Goal: Task Accomplishment & Management: Manage account settings

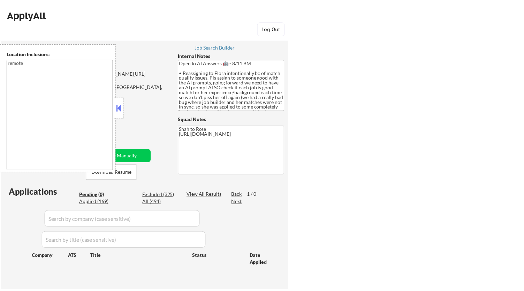
scroll to position [77, 0]
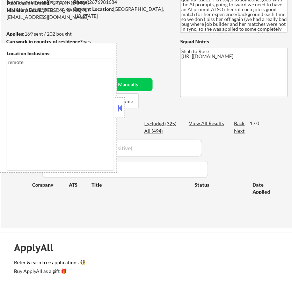
click at [121, 110] on button at bounding box center [120, 108] width 8 height 10
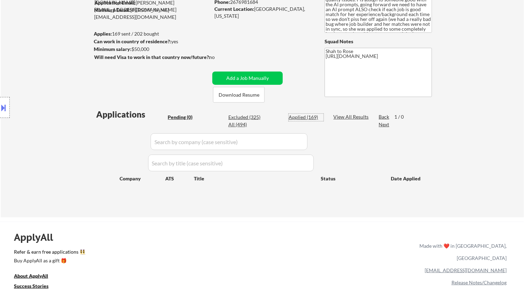
click at [298, 118] on div "Applied (169)" at bounding box center [306, 117] width 35 height 7
select select ""applied""
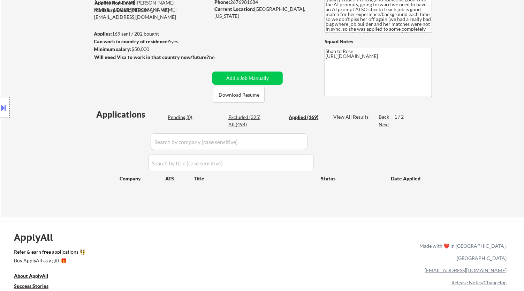
select select ""applied""
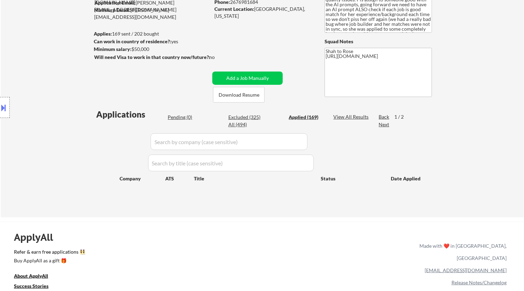
select select ""applied""
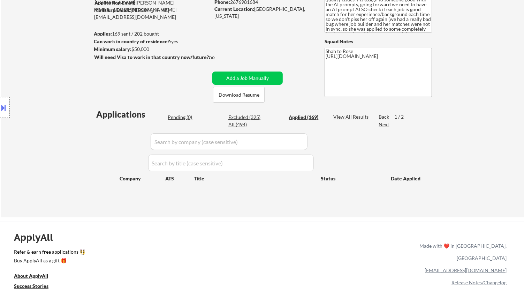
select select ""applied""
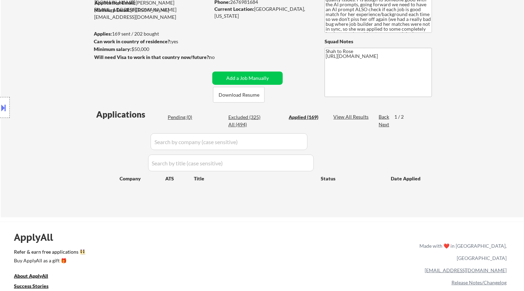
select select ""applied""
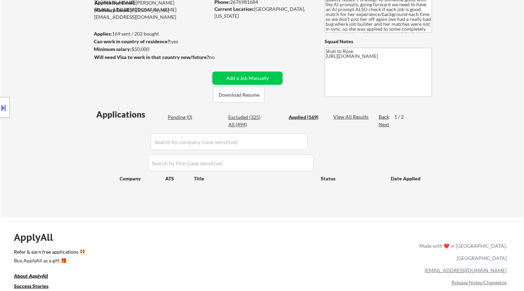
select select ""applied""
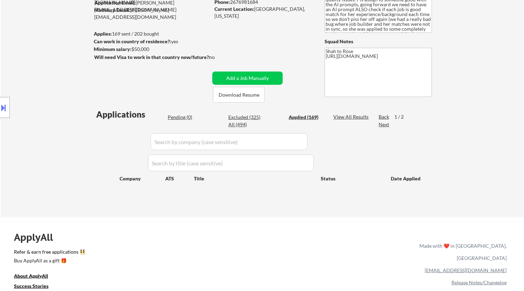
select select ""applied""
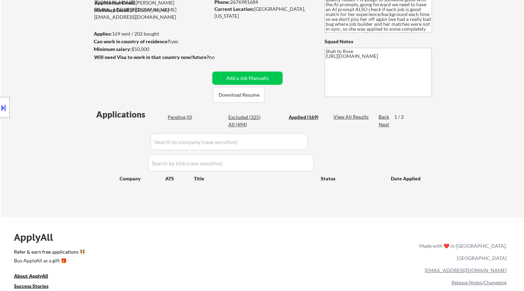
select select ""applied""
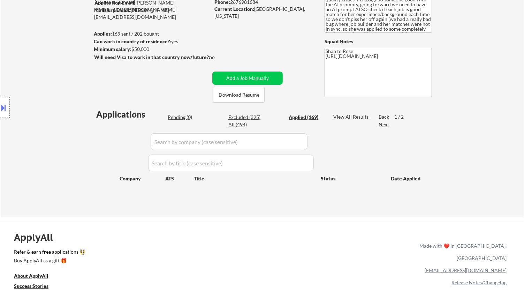
select select ""applied""
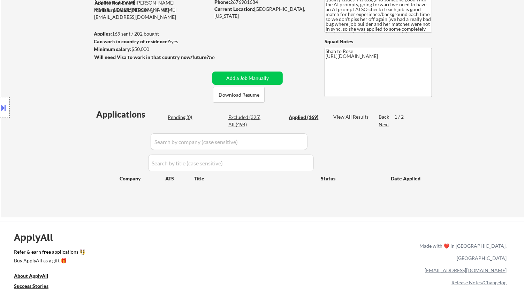
select select ""applied""
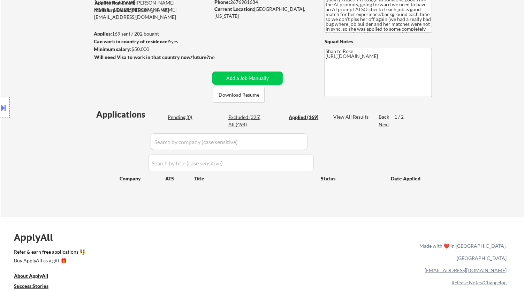
select select ""applied""
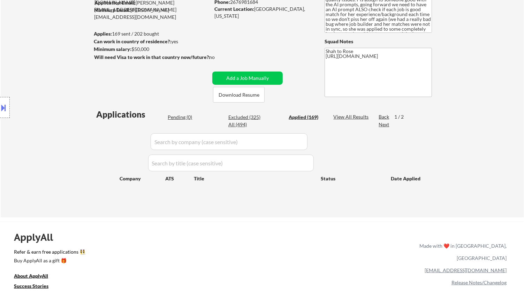
select select ""applied""
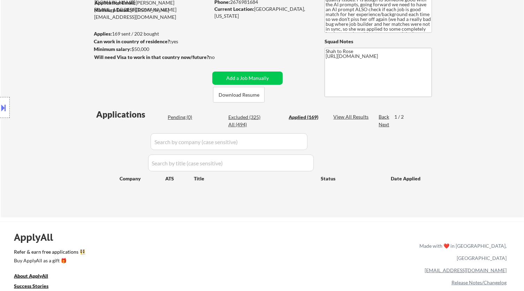
select select ""applied""
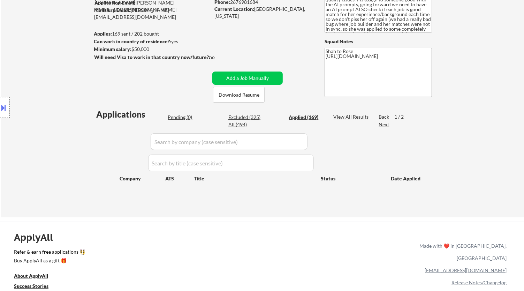
select select ""applied""
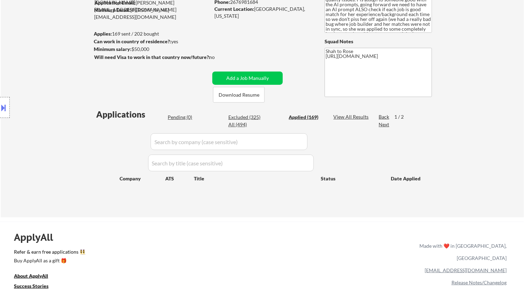
select select ""applied""
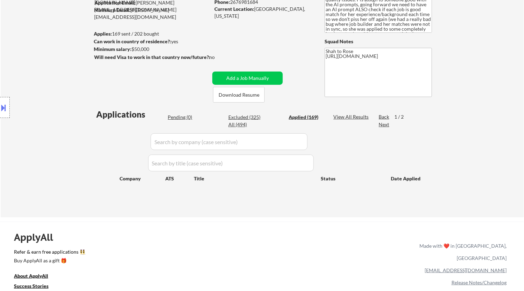
select select ""applied""
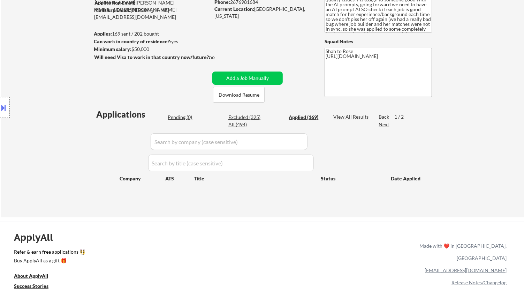
select select ""applied""
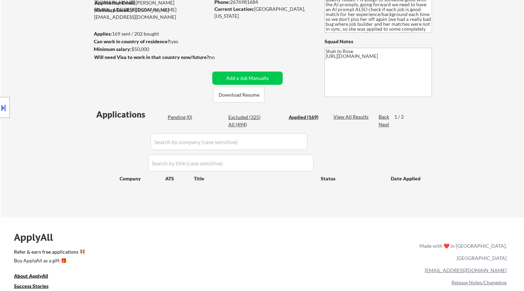
select select ""applied""
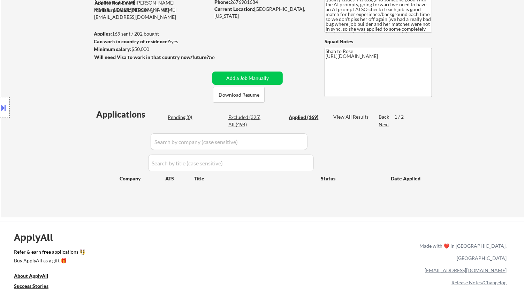
select select ""applied""
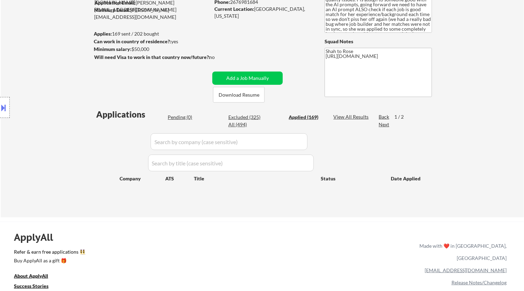
select select ""applied""
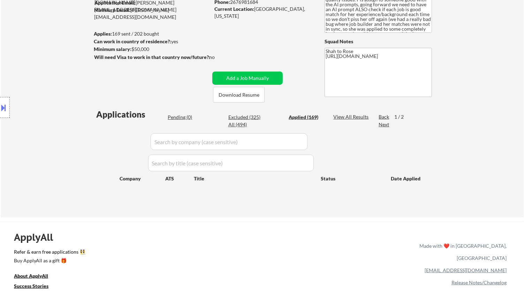
select select ""applied""
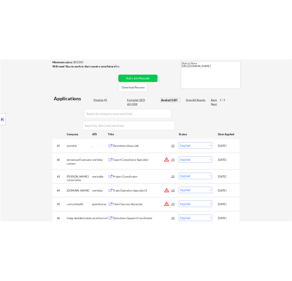
scroll to position [155, 0]
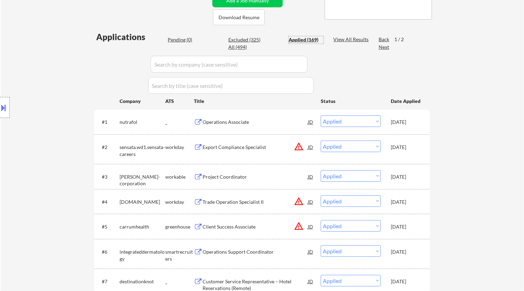
click at [290, 62] on input "input" at bounding box center [229, 64] width 157 height 17
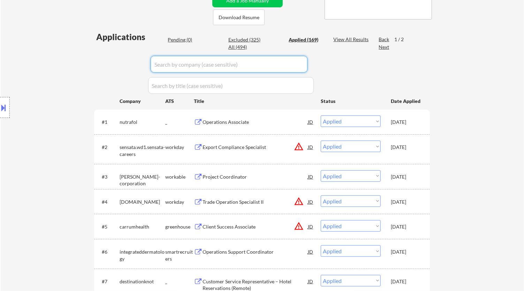
paste input "/aecom2"
click at [157, 64] on input "input" at bounding box center [229, 64] width 157 height 17
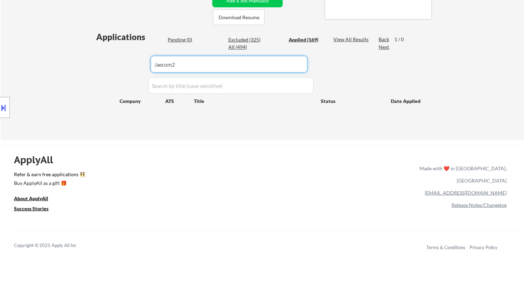
type input "aecom2"
drag, startPoint x: 188, startPoint y: 64, endPoint x: 88, endPoint y: 59, distance: 99.9
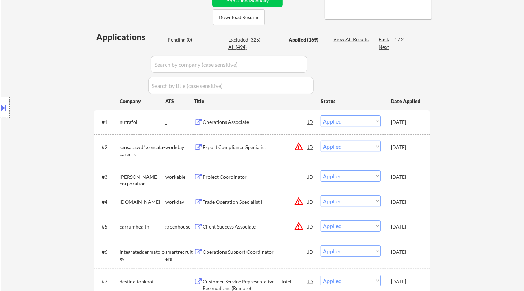
select select ""applied""
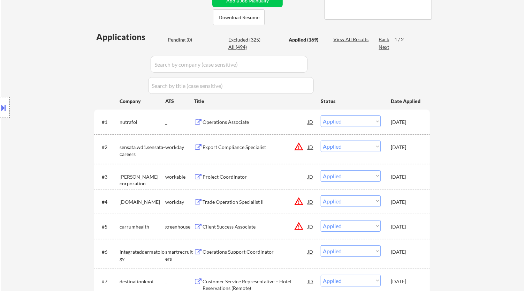
select select ""applied""
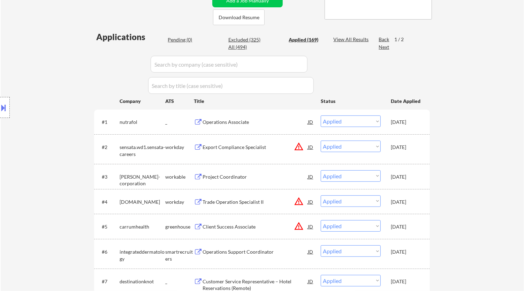
select select ""applied""
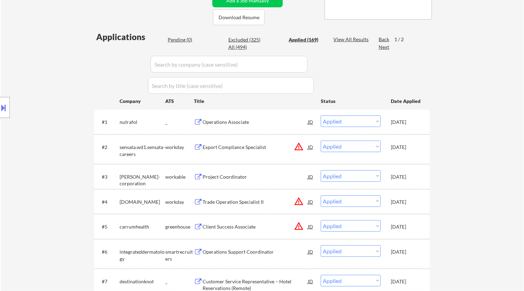
select select ""applied""
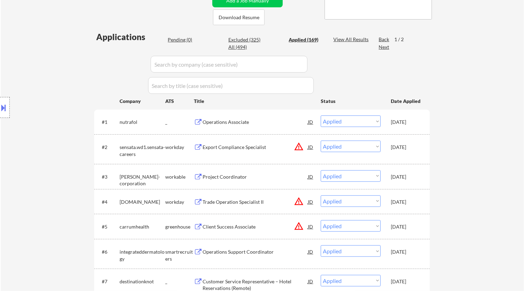
select select ""applied""
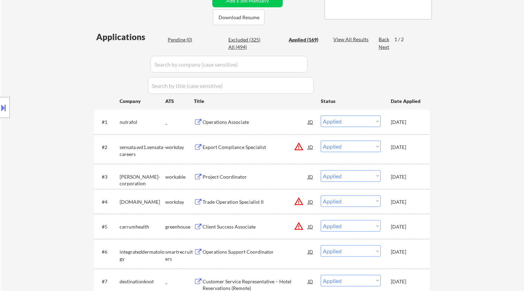
select select ""applied""
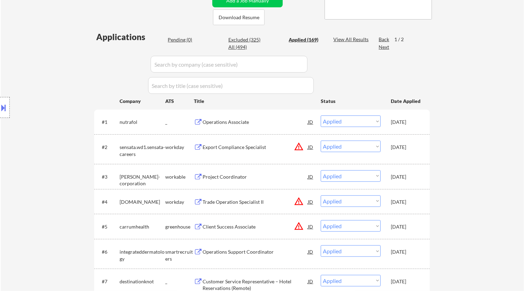
select select ""applied""
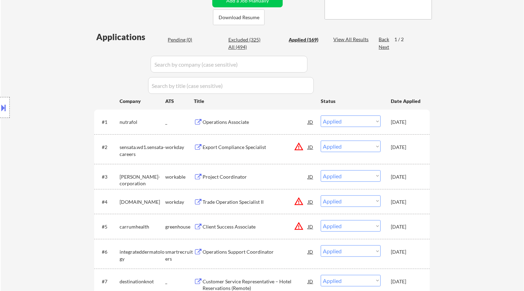
select select ""applied""
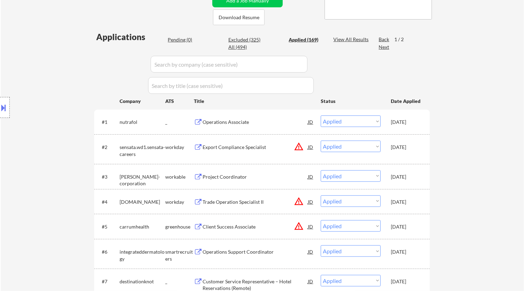
select select ""applied""
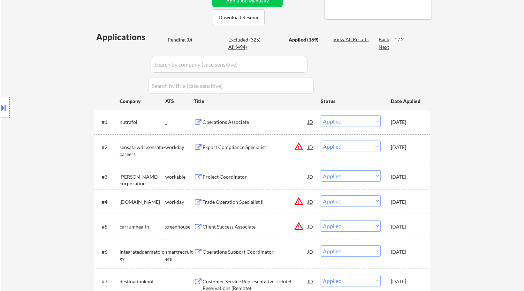
select select ""applied""
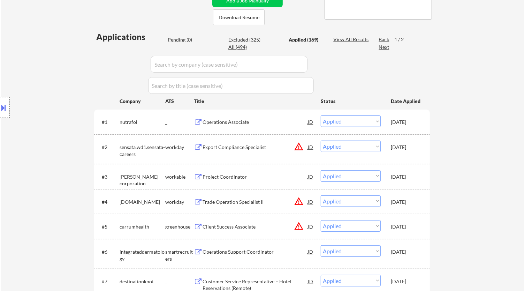
select select ""applied""
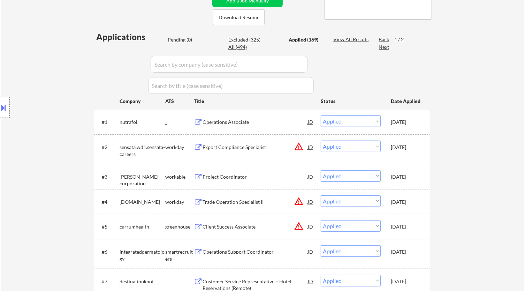
select select ""applied""
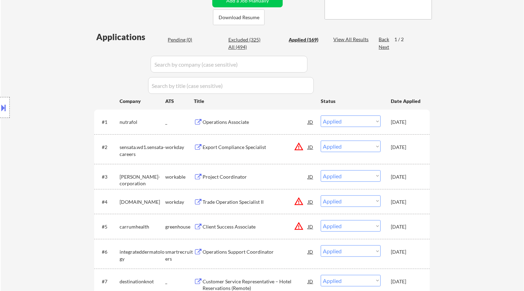
select select ""applied""
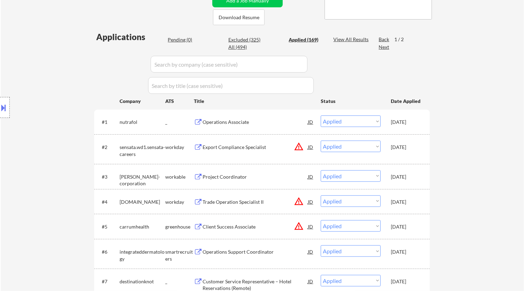
select select ""applied""
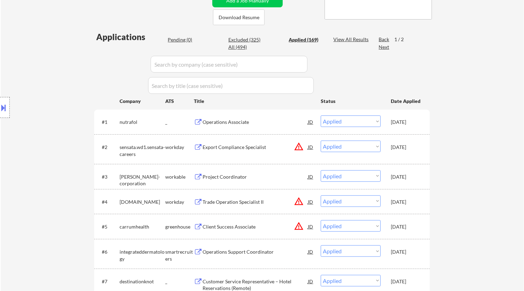
select select ""applied""
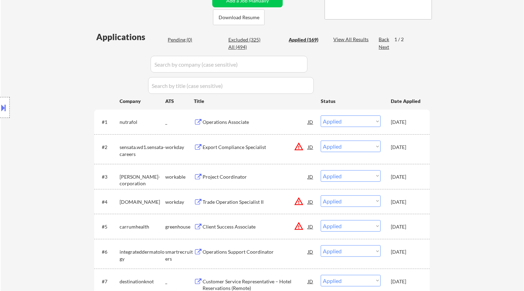
select select ""applied""
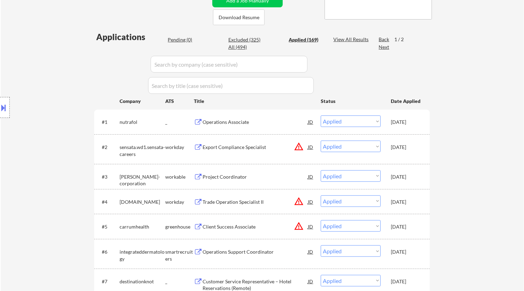
select select ""applied""
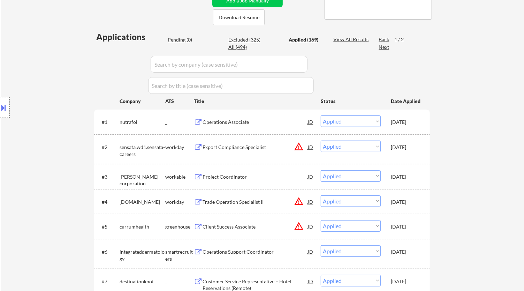
select select ""applied""
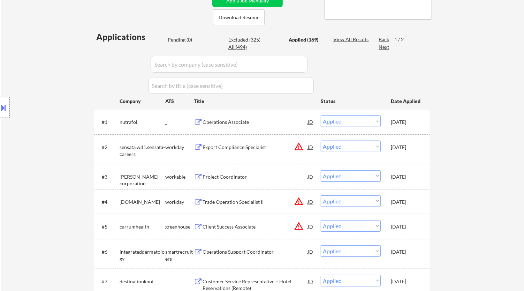
select select ""applied""
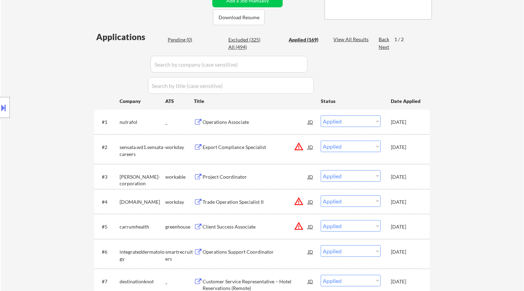
select select ""applied""
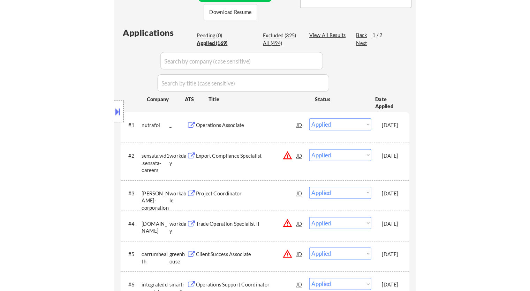
scroll to position [116, 0]
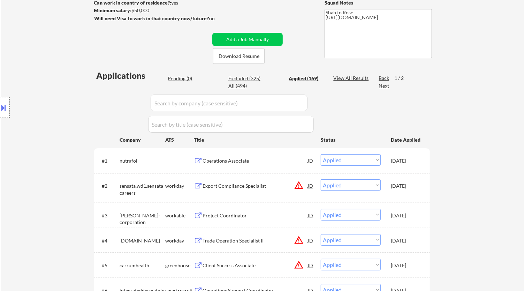
click at [183, 76] on div "Pending (0)" at bounding box center [185, 78] width 35 height 7
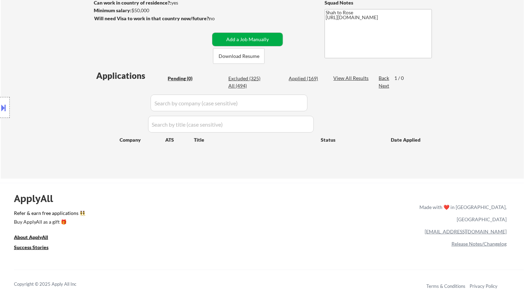
click at [254, 35] on button "Add a Job Manually" at bounding box center [247, 39] width 70 height 13
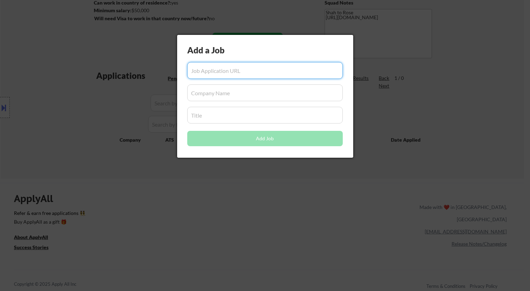
paste input "https://jobs.smartrecruiters.com/aecom2/744000081727281-procurement-specialist"
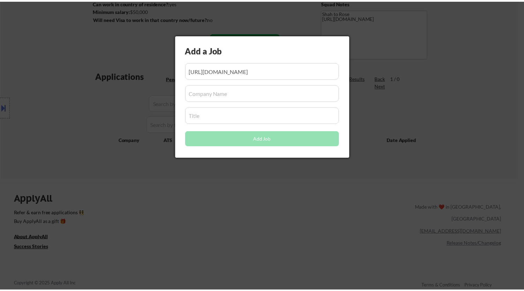
scroll to position [0, 0]
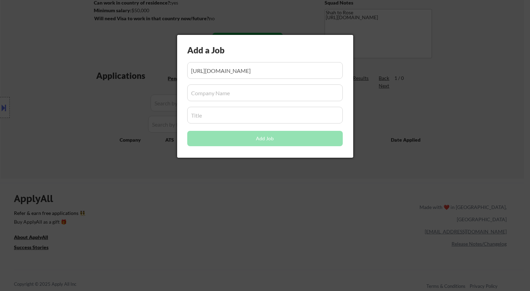
click at [215, 97] on input "input" at bounding box center [265, 92] width 156 height 17
paste input "aecom2"
click at [203, 118] on input "input" at bounding box center [265, 115] width 156 height 17
paste input "Procurement Specialist"
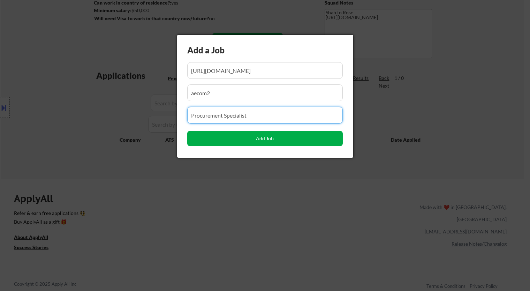
click at [263, 140] on button "Add Job" at bounding box center [265, 138] width 156 height 15
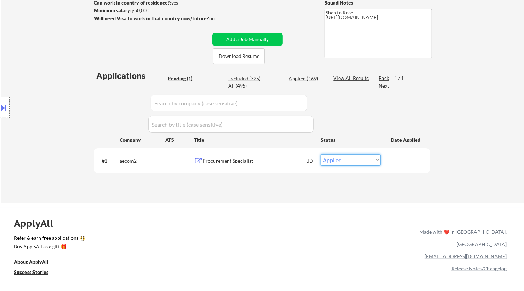
click at [379, 160] on select "Choose an option... Pending Applied Excluded (Questions) Excluded (Expired) Exc…" at bounding box center [351, 160] width 60 height 12
click at [321, 154] on select "Choose an option... Pending Applied Excluded (Questions) Excluded (Expired) Exc…" at bounding box center [351, 160] width 60 height 12
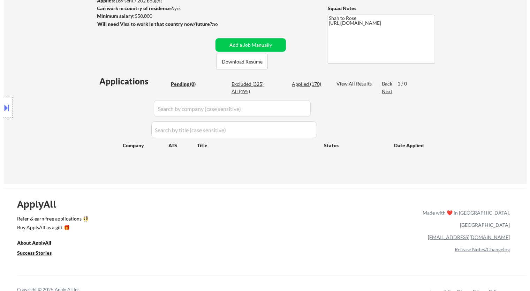
scroll to position [116, 0]
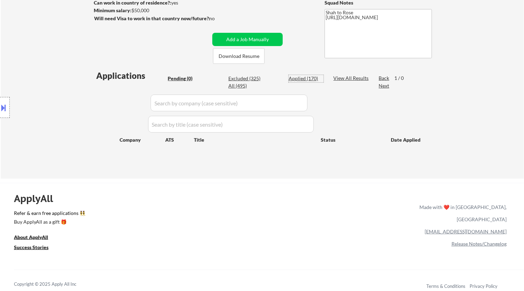
click at [300, 80] on div "Applied (170)" at bounding box center [306, 78] width 35 height 7
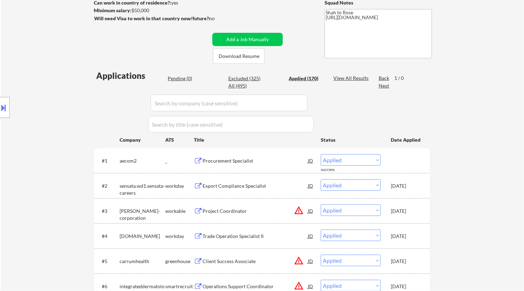
click at [312, 78] on div "Applied (170)" at bounding box center [306, 78] width 35 height 7
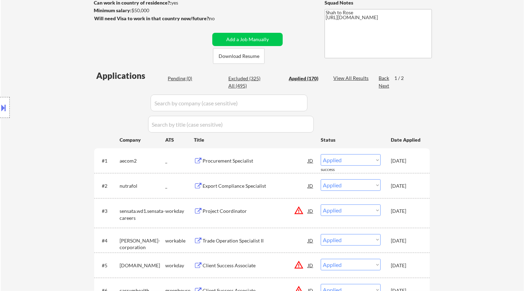
click at [300, 99] on input "input" at bounding box center [229, 103] width 157 height 17
paste input "integrateddermatology"
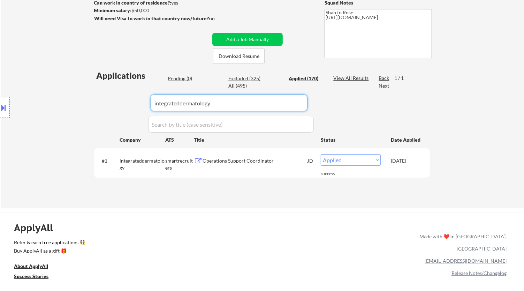
drag, startPoint x: 196, startPoint y: 102, endPoint x: 107, endPoint y: 103, distance: 88.3
click at [107, 103] on body "← Return to /applysquad Mailslurp Inbox Job Search Builder Nayeli Israel User E…" at bounding box center [262, 29] width 524 height 291
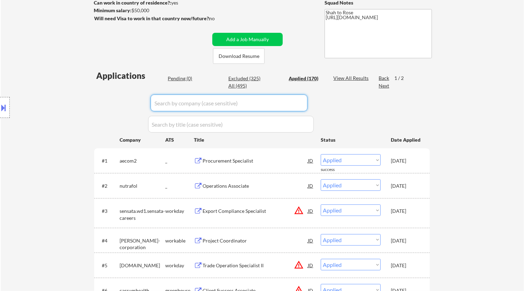
click at [183, 79] on div "Pending (0)" at bounding box center [185, 78] width 35 height 7
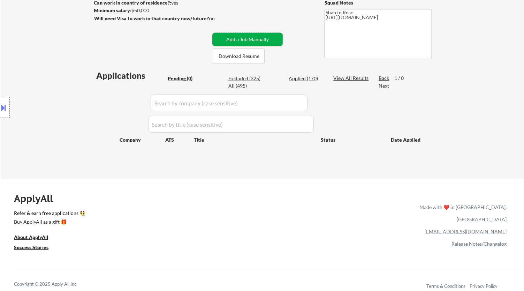
click at [257, 39] on button "Add a Job Manually" at bounding box center [247, 39] width 70 height 13
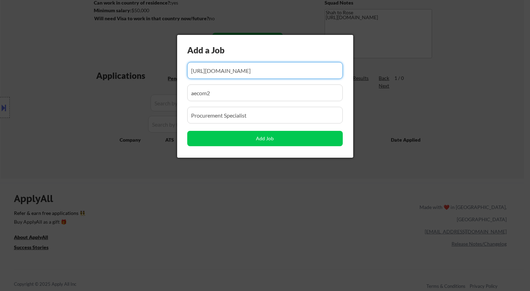
scroll to position [0, 61]
drag, startPoint x: 242, startPoint y: 76, endPoint x: 233, endPoint y: 76, distance: 9.1
click at [233, 76] on input "input" at bounding box center [265, 70] width 156 height 17
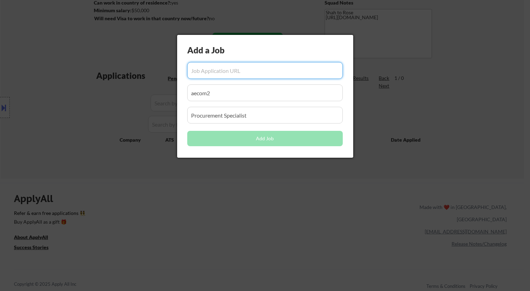
paste input "https://jobs.smartrecruiters.com/integrateddermatology/744000081706407-onboardi…"
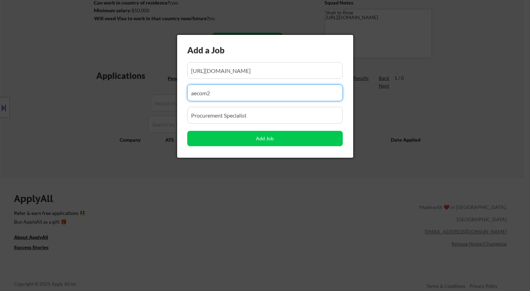
click at [245, 95] on input "input" at bounding box center [265, 92] width 156 height 17
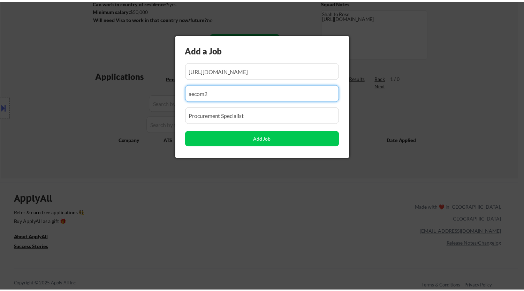
scroll to position [0, 0]
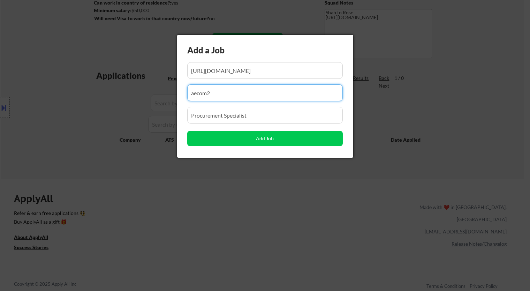
drag, startPoint x: 232, startPoint y: 99, endPoint x: 104, endPoint y: 97, distance: 128.4
click at [105, 100] on body "← Return to /applysquad Mailslurp Inbox Job Search Builder Nayeli Israel User E…" at bounding box center [265, 29] width 530 height 291
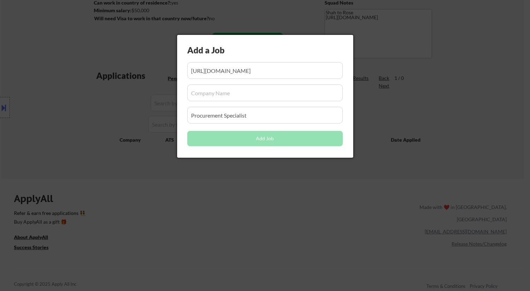
click at [232, 97] on input "input" at bounding box center [265, 92] width 156 height 17
paste input "integrateddermatology/"
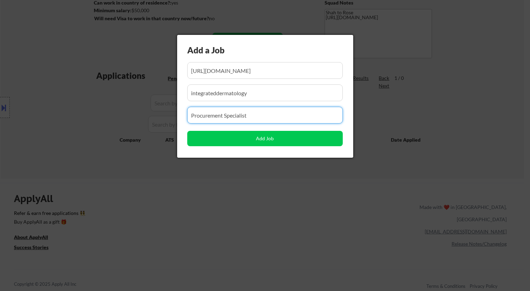
drag, startPoint x: 256, startPoint y: 114, endPoint x: 140, endPoint y: 119, distance: 115.6
click at [137, 123] on body "← Return to /applysquad Mailslurp Inbox Job Search Builder Nayeli Israel User E…" at bounding box center [265, 29] width 530 height 291
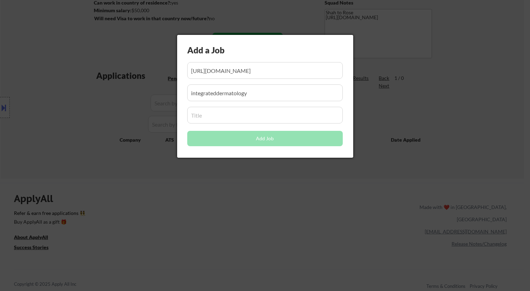
click at [258, 121] on input "input" at bounding box center [265, 115] width 156 height 17
paste input "Onboarding Specialist"
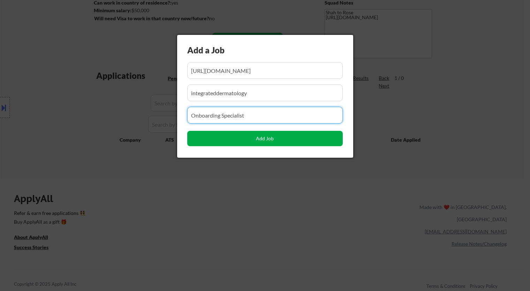
click at [274, 141] on button "Add Job" at bounding box center [265, 138] width 156 height 15
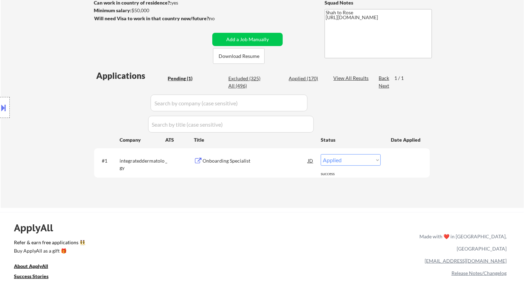
click at [356, 161] on select "Choose an option... Pending Applied Excluded (Questions) Excluded (Expired) Exc…" at bounding box center [351, 160] width 60 height 12
click at [321, 154] on select "Choose an option... Pending Applied Excluded (Questions) Excluded (Expired) Exc…" at bounding box center [351, 160] width 60 height 12
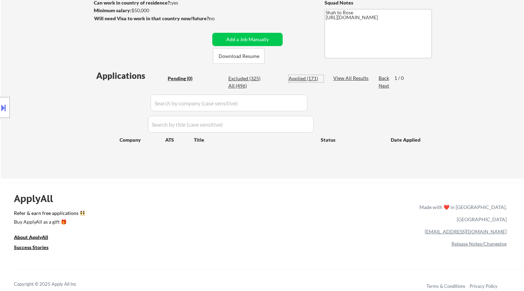
click at [310, 79] on div "Applied (171)" at bounding box center [306, 78] width 35 height 7
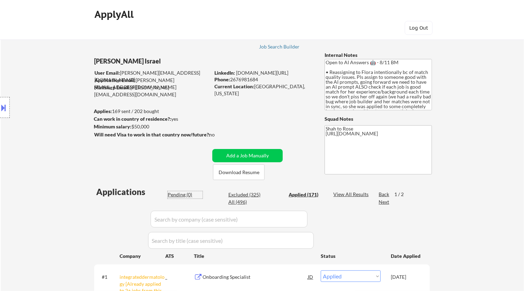
click at [182, 193] on div "Pending (0)" at bounding box center [185, 194] width 35 height 7
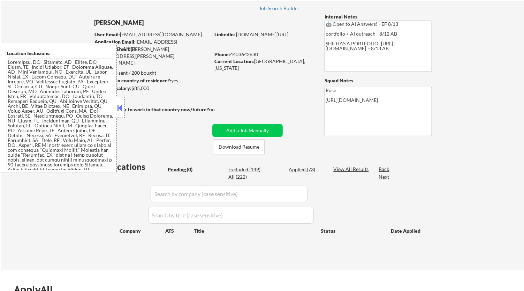
scroll to position [39, 0]
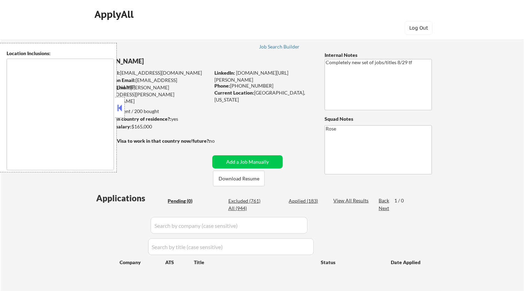
click at [122, 109] on button at bounding box center [120, 108] width 8 height 10
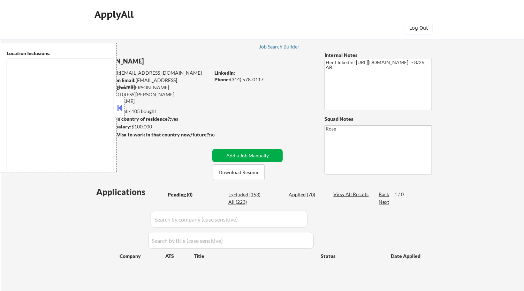
type textarea "St. Louis, MO Clayton, MO Maplewood, MO Richmond Heights, MO University City, M…"
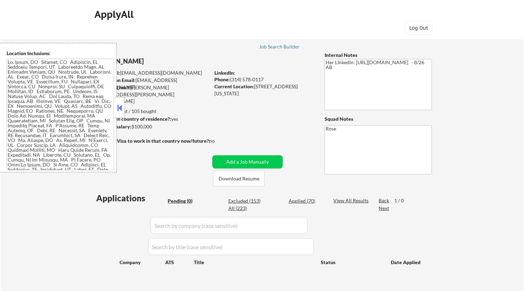
click at [121, 107] on button at bounding box center [120, 108] width 8 height 10
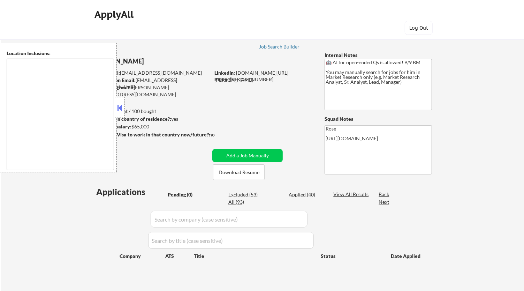
type textarea "[GEOGRAPHIC_DATA], [GEOGRAPHIC_DATA] [GEOGRAPHIC_DATA], [GEOGRAPHIC_DATA] [GEOG…"
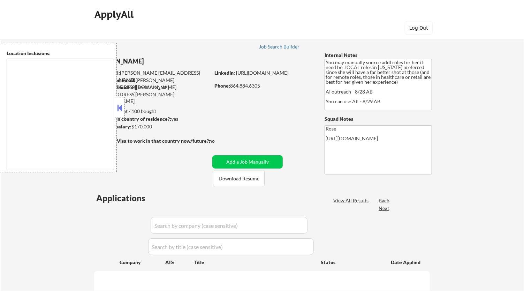
type textarea "Orlando, FL Winter Park, FL Maitland, FL Altamonte Springs, FL Casselberry, FL …"
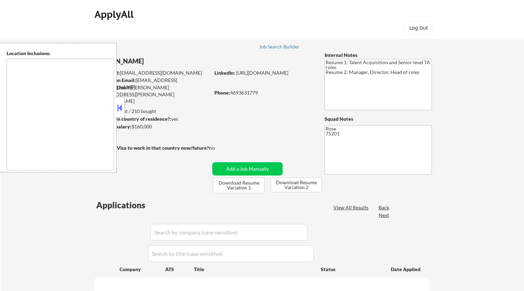
select select ""pending""
type textarea "Dallas, TX University Park, TX Highland Park, TX Irving, TX Addison, TX Farmers…"
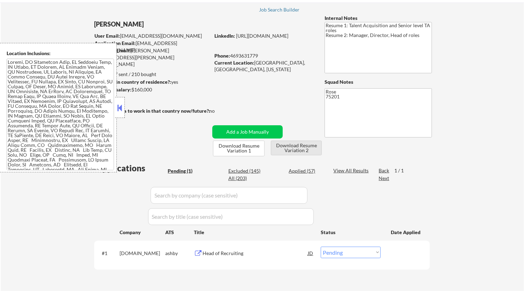
scroll to position [39, 0]
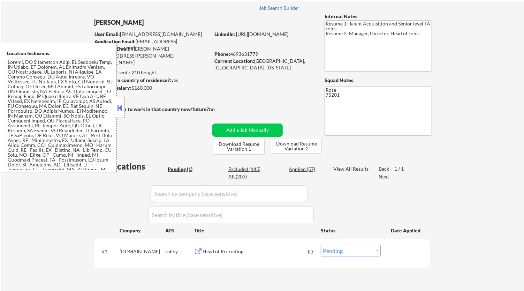
click at [121, 111] on button at bounding box center [120, 108] width 8 height 10
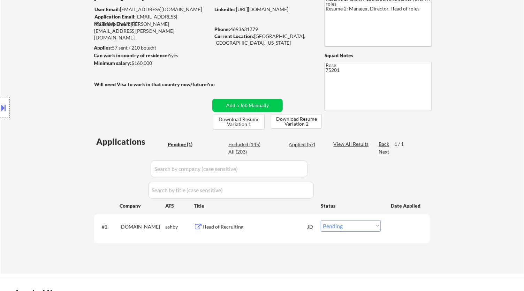
scroll to position [77, 0]
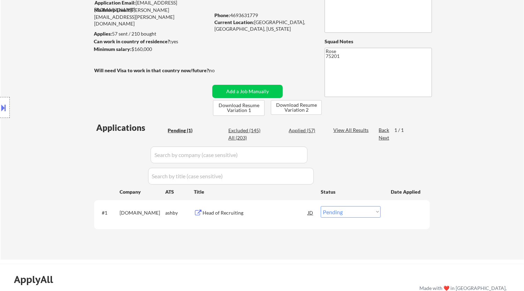
click at [237, 212] on div "Head of Recruiting" at bounding box center [255, 212] width 105 height 7
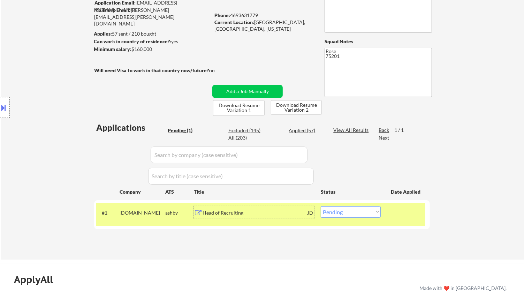
click at [2, 109] on button at bounding box center [4, 108] width 8 height 12
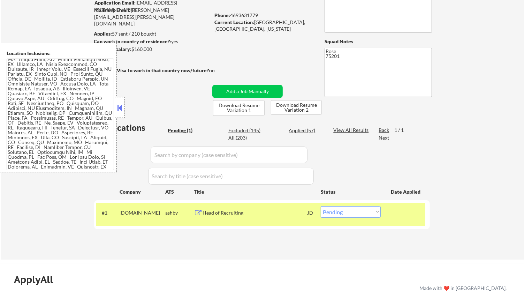
scroll to position [116, 0]
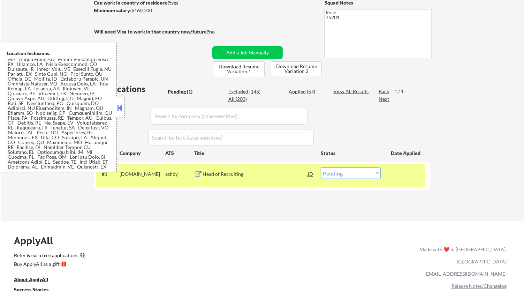
click at [358, 174] on select "Choose an option... Pending Applied Excluded (Questions) Excluded (Expired) Exc…" at bounding box center [351, 173] width 60 height 12
select select ""excluded__location_""
click at [321, 167] on select "Choose an option... Pending Applied Excluded (Questions) Excluded (Expired) Exc…" at bounding box center [351, 173] width 60 height 12
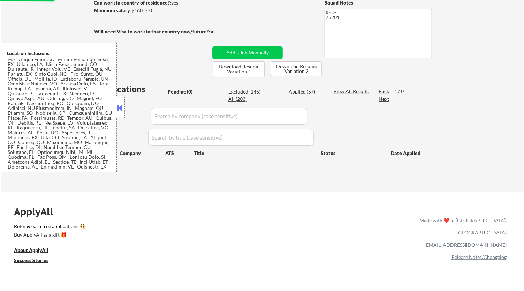
click at [122, 105] on button at bounding box center [120, 108] width 8 height 10
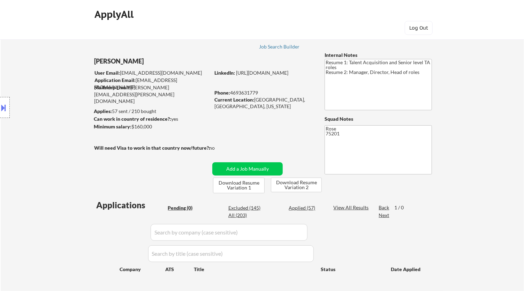
scroll to position [39, 0]
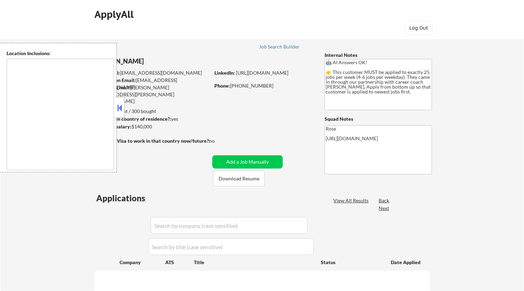
type textarea "Etobicoke, ON Scarborough, ON North York, ON Mississauga, ON Markham, ON Vaugha…"
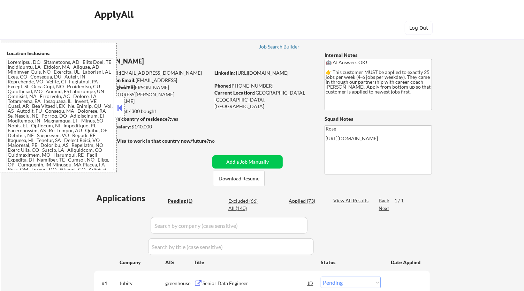
click at [121, 107] on button at bounding box center [120, 108] width 8 height 10
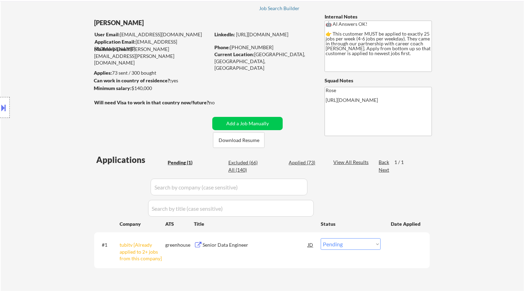
scroll to position [77, 0]
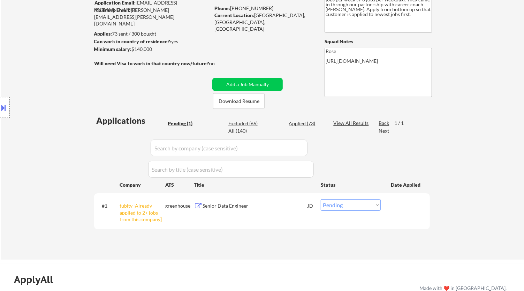
click at [381, 208] on select "Choose an option... Pending Applied Excluded (Questions) Excluded (Expired) Exc…" at bounding box center [351, 205] width 60 height 12
select select ""excluded__other_""
click at [321, 199] on select "Choose an option... Pending Applied Excluded (Questions) Excluded (Expired) Exc…" at bounding box center [351, 205] width 60 height 12
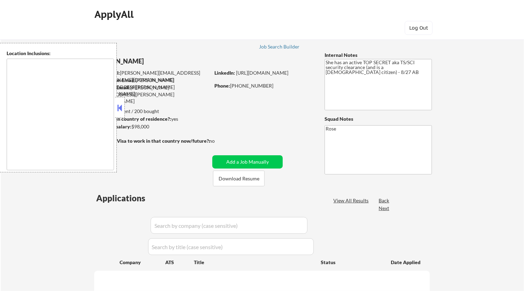
select select ""pending""
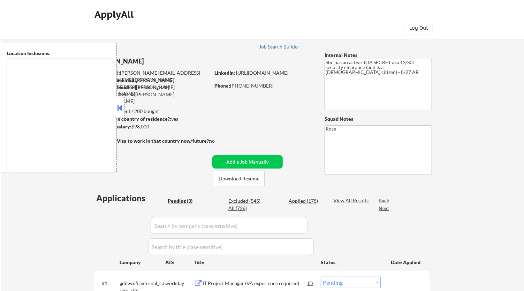
type textarea "[GEOGRAPHIC_DATA], [GEOGRAPHIC_DATA] [GEOGRAPHIC_DATA], [GEOGRAPHIC_DATA] [GEOG…"
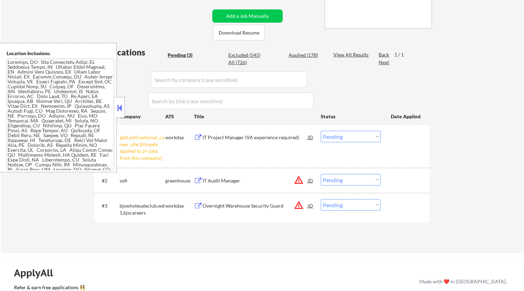
scroll to position [155, 0]
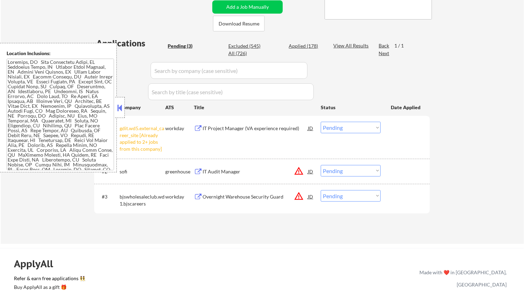
click at [350, 130] on select "Choose an option... Pending Applied Excluded (Questions) Excluded (Expired) Exc…" at bounding box center [351, 128] width 60 height 12
click at [321, 122] on select "Choose an option... Pending Applied Excluded (Questions) Excluded (Expired) Exc…" at bounding box center [351, 128] width 60 height 12
select select ""pending""
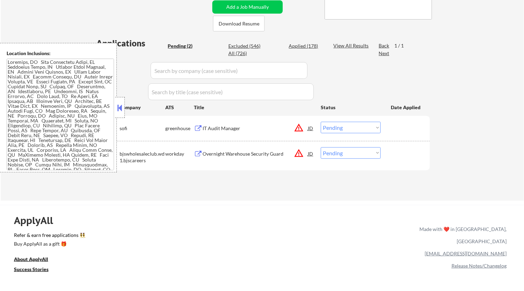
click at [122, 107] on button at bounding box center [120, 108] width 8 height 10
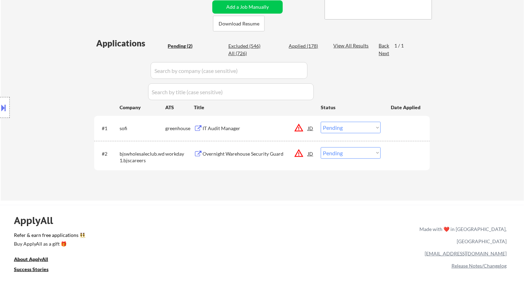
click at [263, 128] on div "IT Audit Manager" at bounding box center [255, 128] width 105 height 7
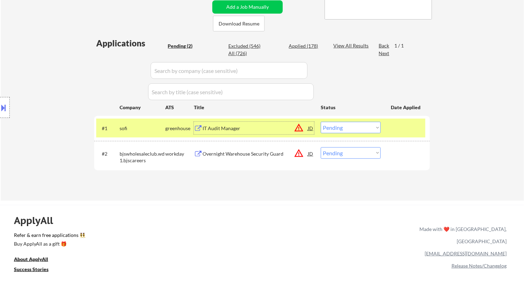
click at [9, 107] on div at bounding box center [5, 107] width 10 height 21
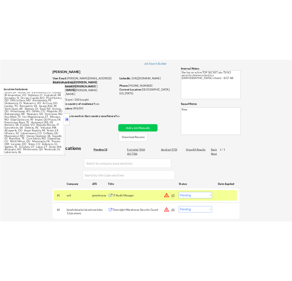
scroll to position [39, 0]
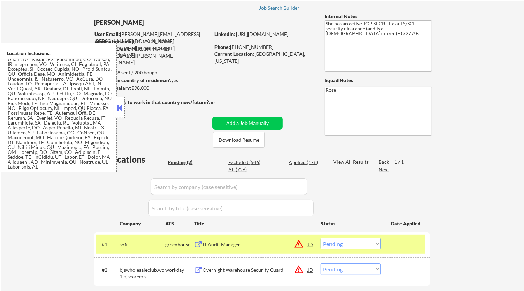
click at [123, 99] on div at bounding box center [120, 107] width 10 height 21
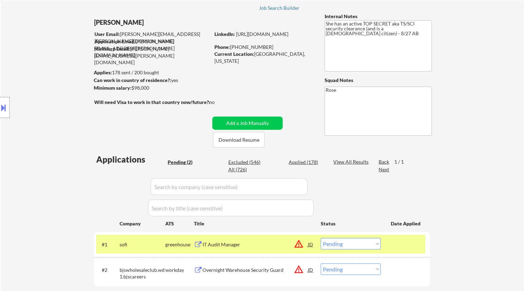
select select ""pending""
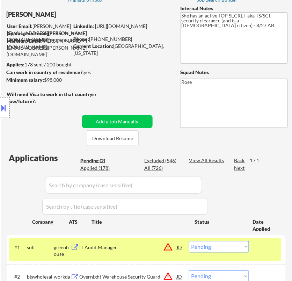
scroll to position [116, 0]
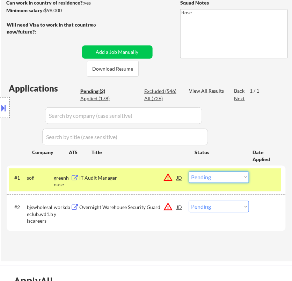
click at [205, 175] on select "Choose an option... Pending Applied Excluded (Questions) Excluded (Expired) Exc…" at bounding box center [219, 177] width 60 height 12
click at [189, 171] on select "Choose an option... Pending Applied Excluded (Questions) Excluded (Expired) Exc…" at bounding box center [219, 177] width 60 height 12
select select ""pending""
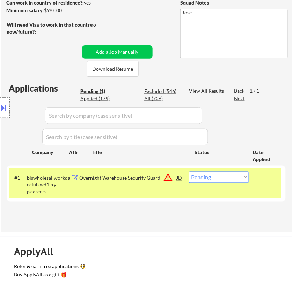
click at [121, 179] on div "Overnight Warehouse Security Guard" at bounding box center [127, 177] width 97 height 7
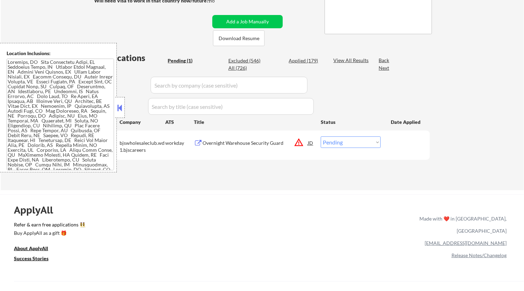
scroll to position [155, 0]
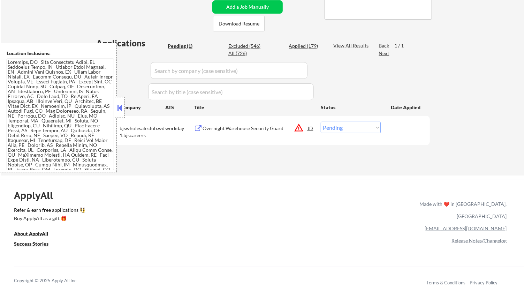
click at [369, 127] on select "Choose an option... Pending Applied Excluded (Questions) Excluded (Expired) Exc…" at bounding box center [351, 128] width 60 height 12
select select ""excluded__bad_match_""
click at [321, 122] on select "Choose an option... Pending Applied Excluded (Questions) Excluded (Expired) Exc…" at bounding box center [351, 128] width 60 height 12
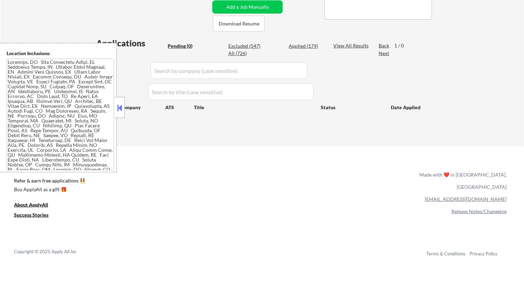
drag, startPoint x: 119, startPoint y: 104, endPoint x: 127, endPoint y: 105, distance: 7.7
click at [120, 105] on button at bounding box center [120, 108] width 8 height 10
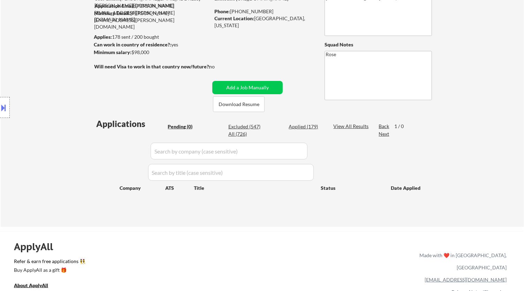
scroll to position [39, 0]
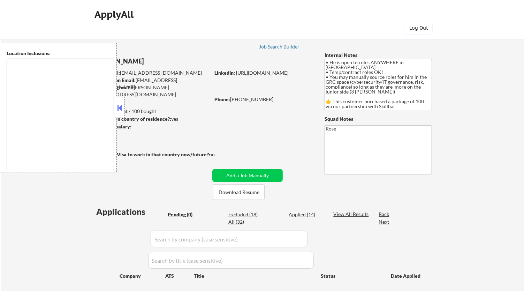
type textarea "country: [GEOGRAPHIC_DATA]"
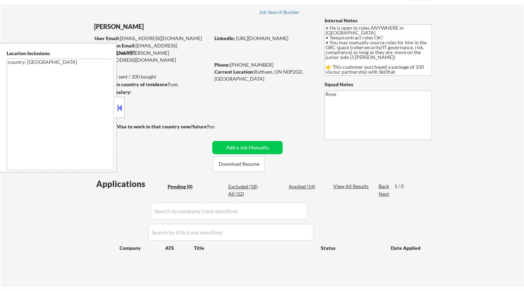
scroll to position [39, 0]
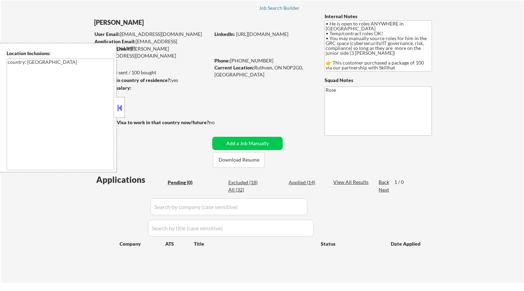
click at [119, 106] on button at bounding box center [120, 108] width 8 height 10
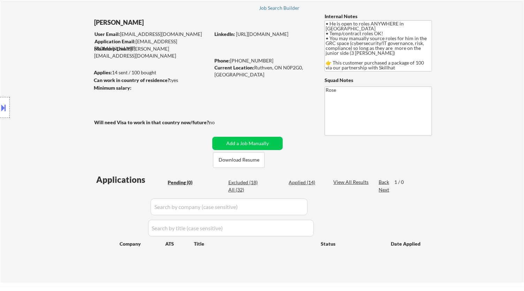
scroll to position [0, 0]
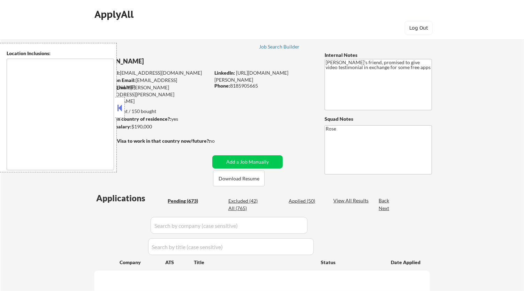
type textarea "[GEOGRAPHIC_DATA], [GEOGRAPHIC_DATA] [GEOGRAPHIC_DATA], [GEOGRAPHIC_DATA] [GEOG…"
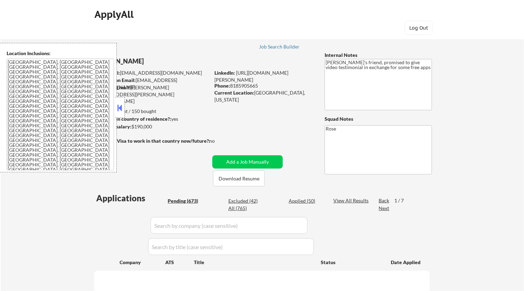
scroll to position [39, 0]
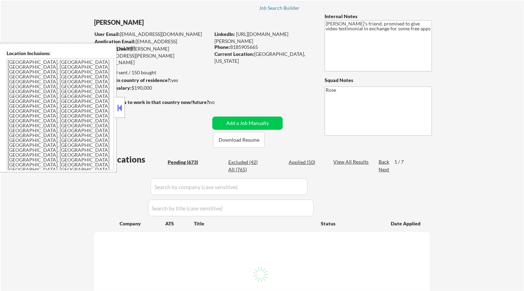
select select ""pending""
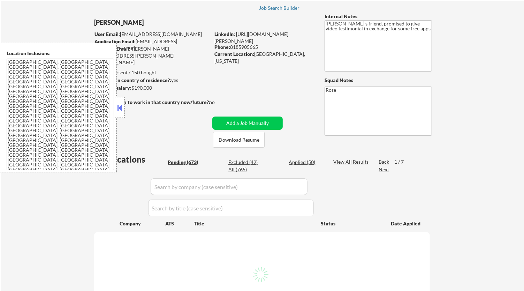
select select ""pending""
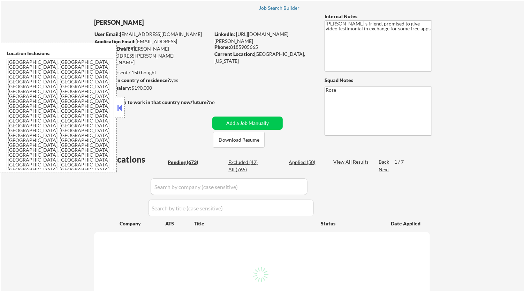
select select ""pending""
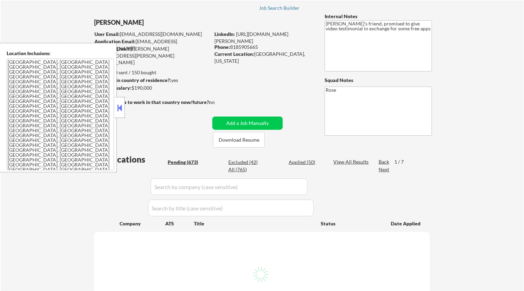
select select ""pending""
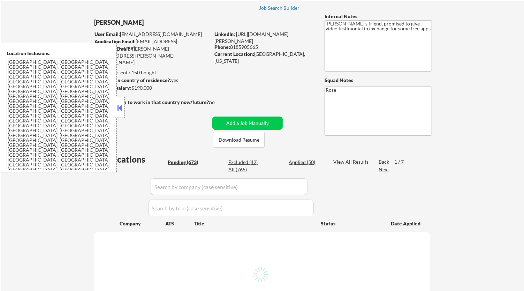
select select ""pending""
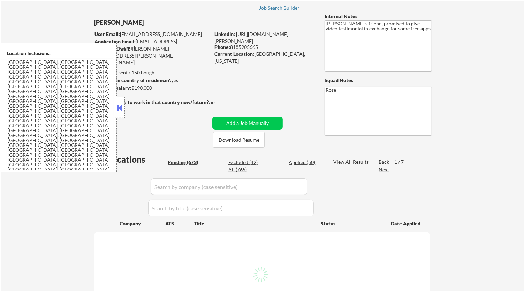
select select ""pending""
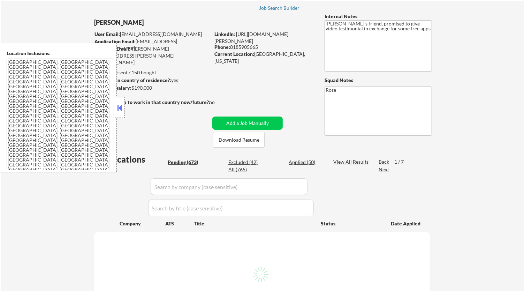
select select ""pending""
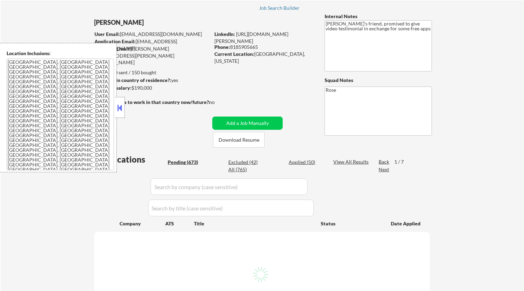
select select ""pending""
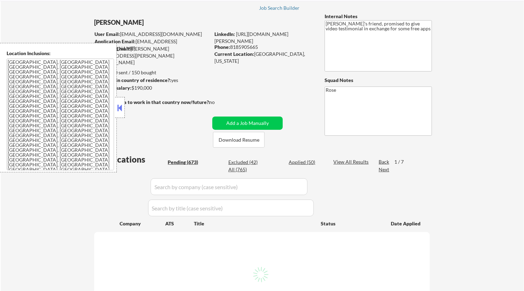
select select ""pending""
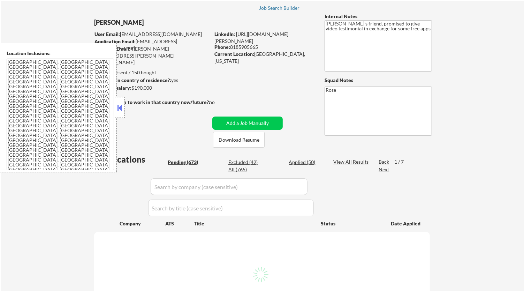
select select ""pending""
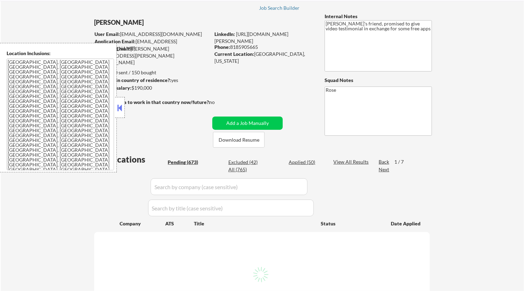
select select ""pending""
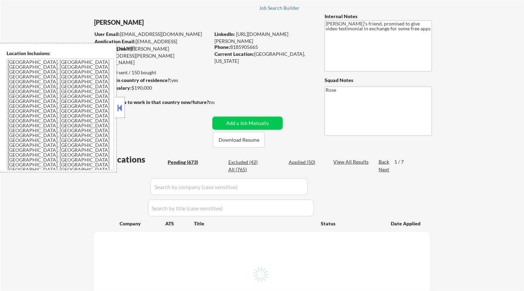
select select ""pending""
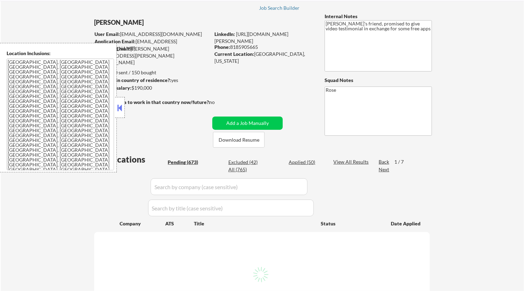
select select ""pending""
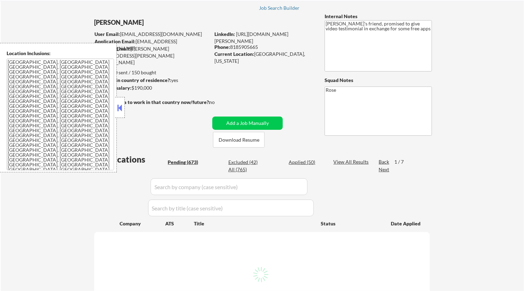
select select ""pending""
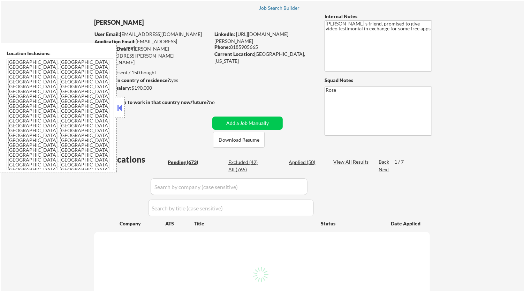
select select ""pending""
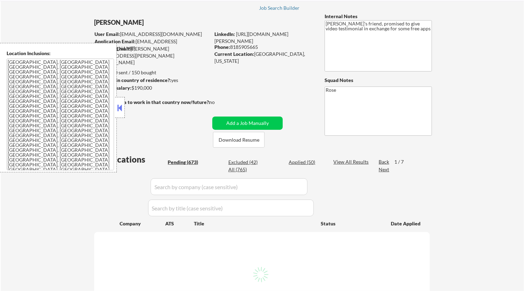
select select ""pending""
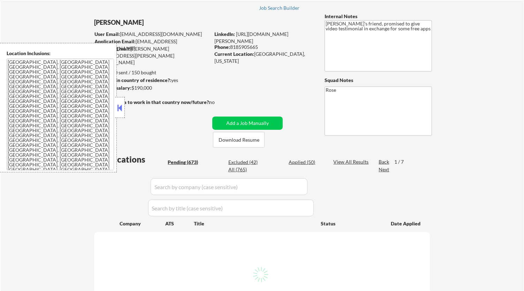
select select ""pending""
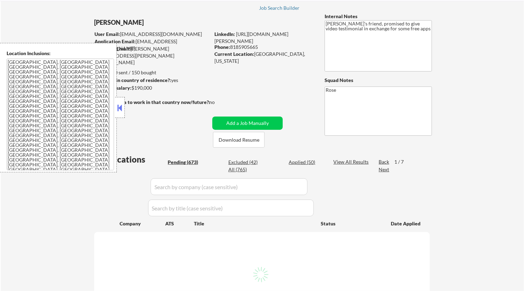
select select ""pending""
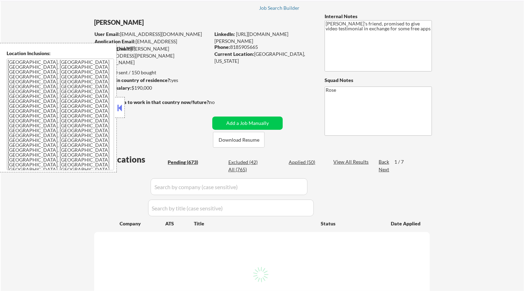
select select ""pending""
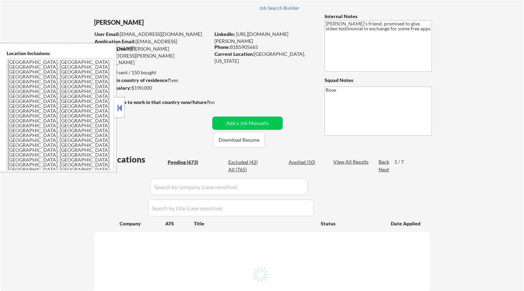
select select ""pending""
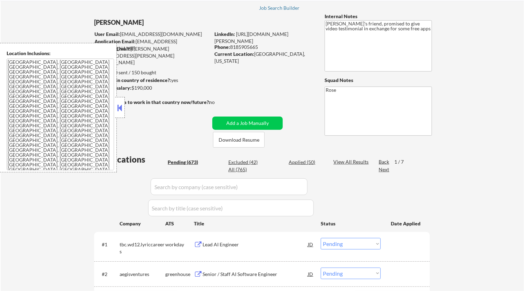
click at [123, 106] on button at bounding box center [120, 108] width 8 height 10
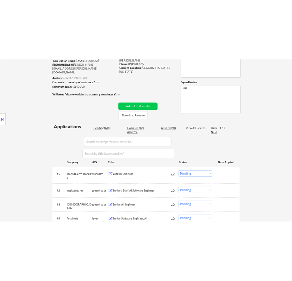
scroll to position [116, 0]
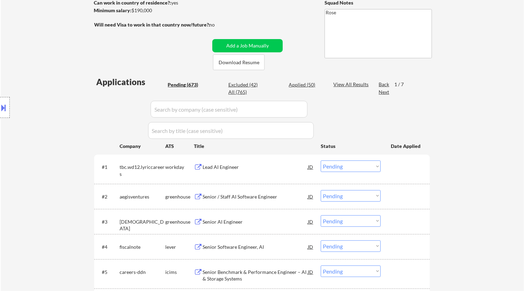
click at [278, 166] on div "Lead AI Engineer" at bounding box center [255, 167] width 105 height 7
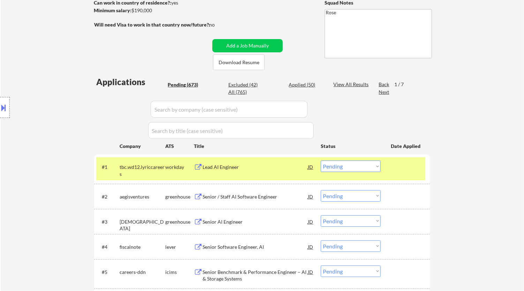
select select ""pending""
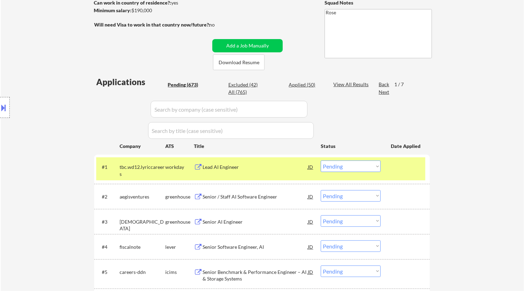
select select ""pending""
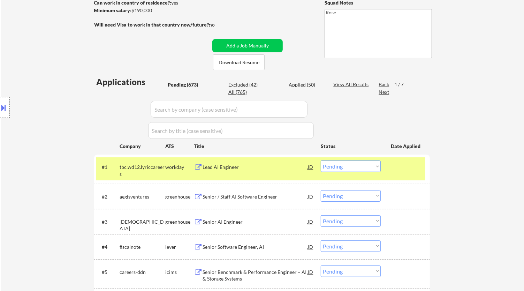
select select ""pending""
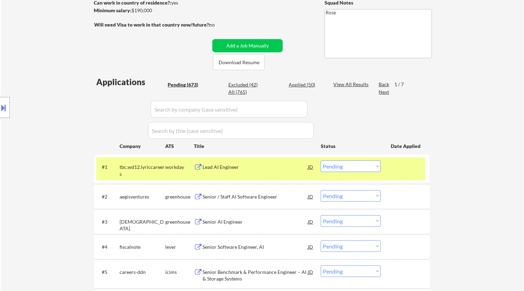
select select ""pending""
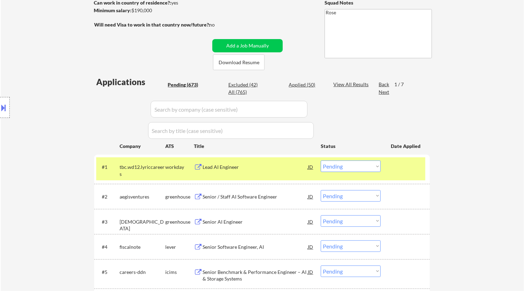
select select ""pending""
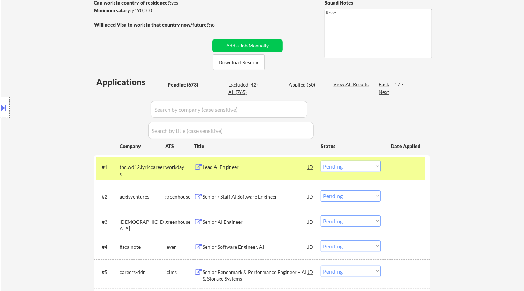
select select ""pending""
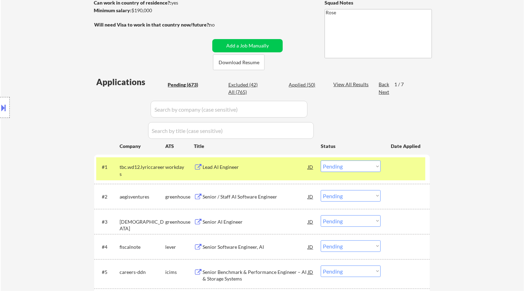
select select ""pending""
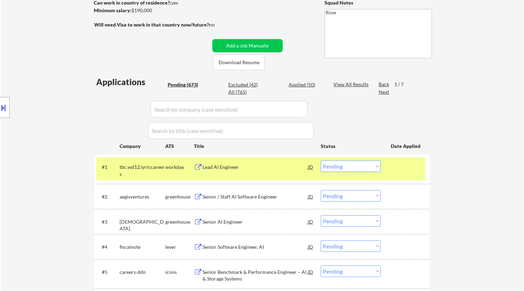
select select ""pending""
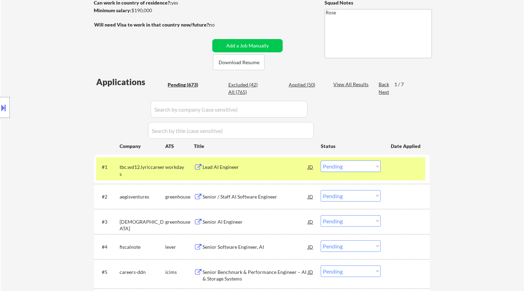
select select ""pending""
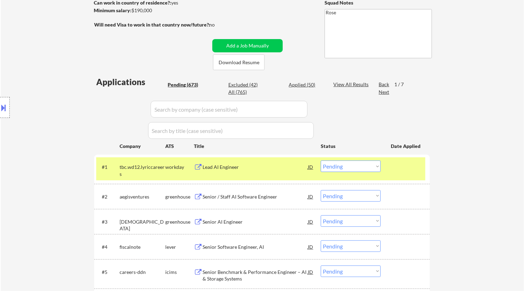
select select ""pending""
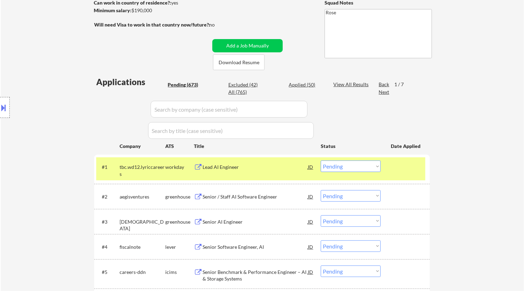
select select ""pending""
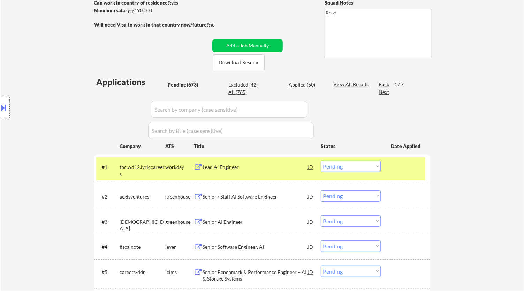
select select ""pending""
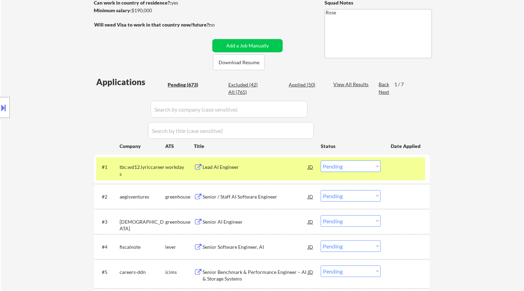
select select ""pending""
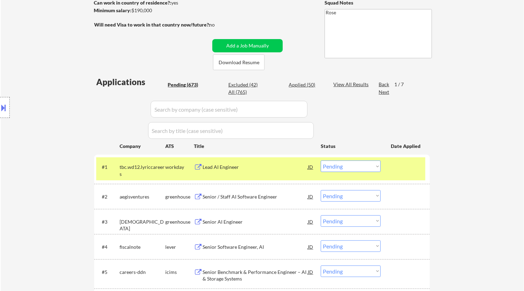
select select ""pending""
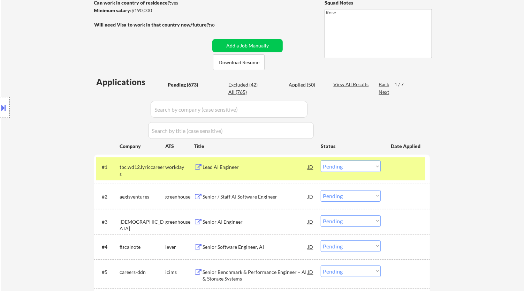
select select ""pending""
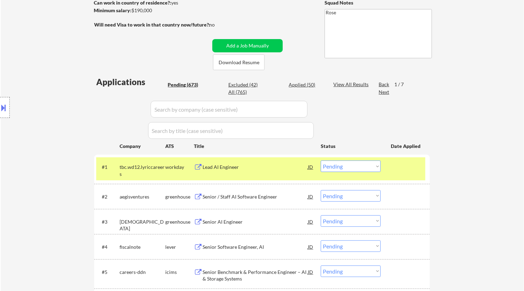
select select ""pending""
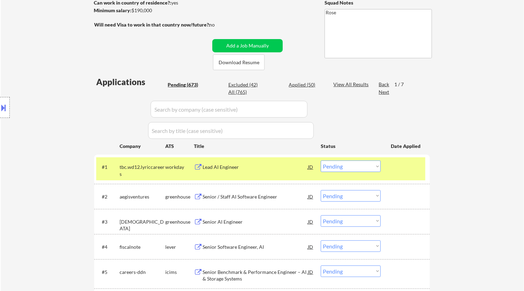
select select ""pending""
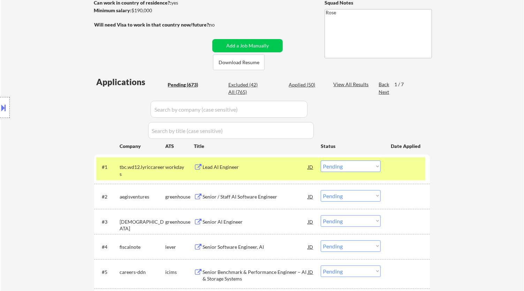
select select ""pending""
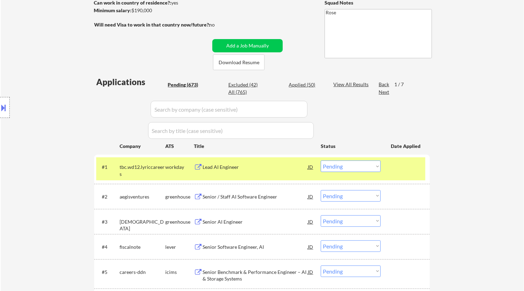
select select ""pending""
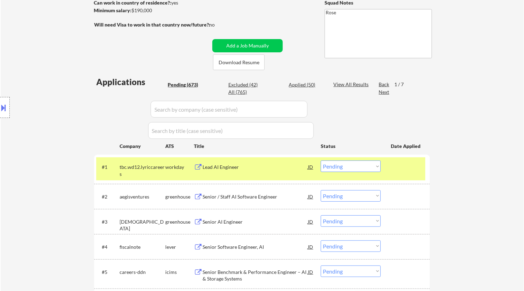
select select ""pending""
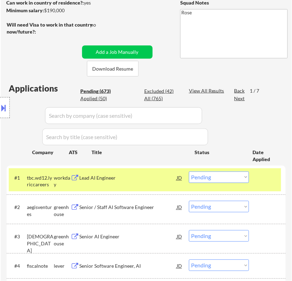
click at [231, 178] on select "Choose an option... Pending Applied Excluded (Questions) Excluded (Expired) Exc…" at bounding box center [219, 177] width 60 height 12
click at [189, 171] on select "Choose an option... Pending Applied Excluded (Questions) Excluded (Expired) Exc…" at bounding box center [219, 177] width 60 height 12
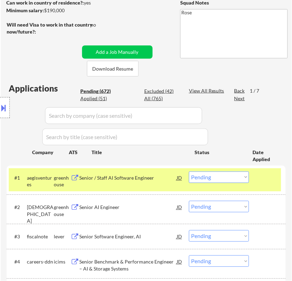
click at [155, 177] on div "Senior / Staff AI Software Engineer" at bounding box center [127, 177] width 97 height 7
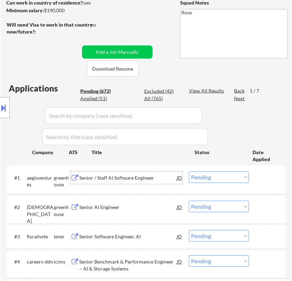
click at [216, 175] on select "Choose an option... Pending Applied Excluded (Questions) Excluded (Expired) Exc…" at bounding box center [219, 177] width 60 height 12
click at [189, 171] on select "Choose an option... Pending Applied Excluded (Questions) Excluded (Expired) Exc…" at bounding box center [219, 177] width 60 height 12
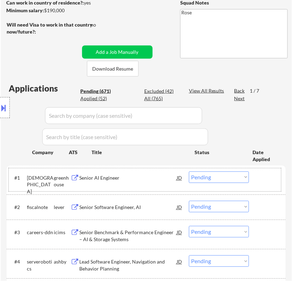
click at [119, 184] on div "#1 [PERSON_NAME] Senior AI Engineer JD Choose an option... Pending Applied Excl…" at bounding box center [145, 179] width 272 height 23
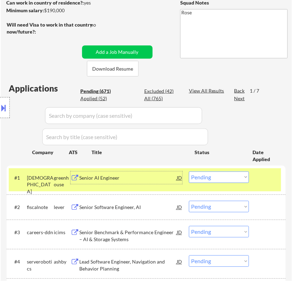
click at [134, 177] on div "Senior AI Engineer" at bounding box center [127, 177] width 97 height 7
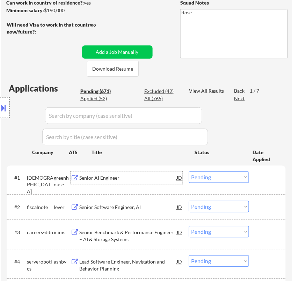
click at [243, 176] on select "Choose an option... Pending Applied Excluded (Questions) Excluded (Expired) Exc…" at bounding box center [219, 177] width 60 height 12
click at [189, 171] on select "Choose an option... Pending Applied Excluded (Questions) Excluded (Expired) Exc…" at bounding box center [219, 177] width 60 height 12
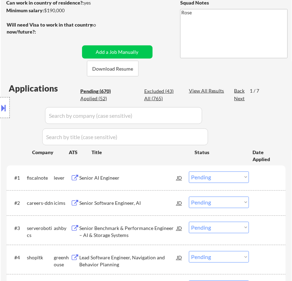
click at [134, 178] on div "Senior AI Engineer" at bounding box center [127, 177] width 97 height 7
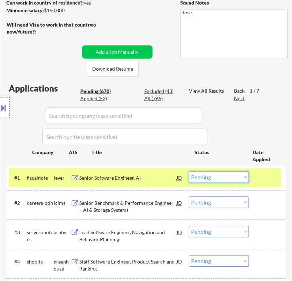
drag, startPoint x: 208, startPoint y: 176, endPoint x: 215, endPoint y: 182, distance: 9.4
click at [209, 177] on select "Choose an option... Pending Applied Excluded (Questions) Excluded (Expired) Exc…" at bounding box center [219, 177] width 60 height 12
click at [189, 171] on select "Choose an option... Pending Applied Excluded (Questions) Excluded (Expired) Exc…" at bounding box center [219, 177] width 60 height 12
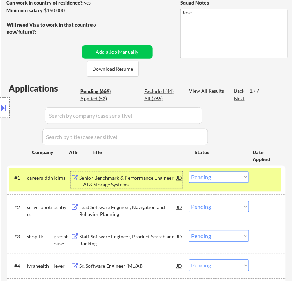
click at [161, 183] on div "Senior Benchmark & Performance Engineer – AI & Storage Systems" at bounding box center [127, 181] width 97 height 14
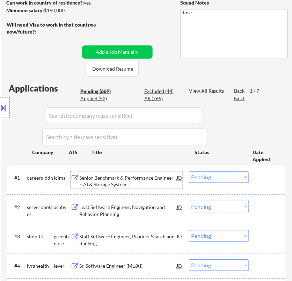
click at [219, 175] on select "Choose an option... Pending Applied Excluded (Questions) Excluded (Expired) Exc…" at bounding box center [219, 177] width 60 height 12
click at [189, 171] on select "Choose an option... Pending Applied Excluded (Questions) Excluded (Expired) Exc…" at bounding box center [219, 177] width 60 height 12
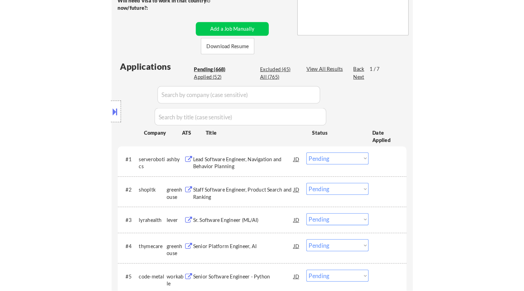
scroll to position [155, 0]
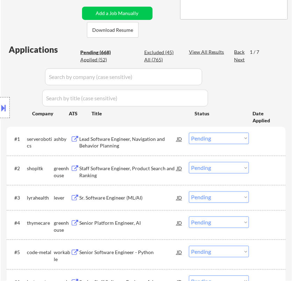
click at [146, 139] on div "Lead Software Engineer, Navigation and Behavior Planning" at bounding box center [127, 143] width 97 height 14
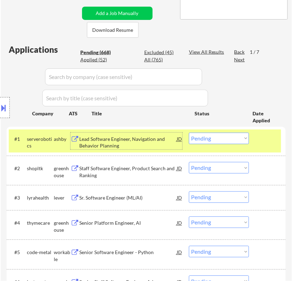
click at [218, 141] on select "Choose an option... Pending Applied Excluded (Questions) Excluded (Expired) Exc…" at bounding box center [219, 139] width 60 height 12
click at [189, 133] on select "Choose an option... Pending Applied Excluded (Questions) Excluded (Expired) Exc…" at bounding box center [219, 139] width 60 height 12
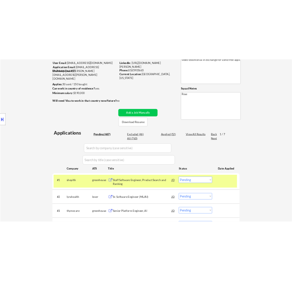
scroll to position [116, 0]
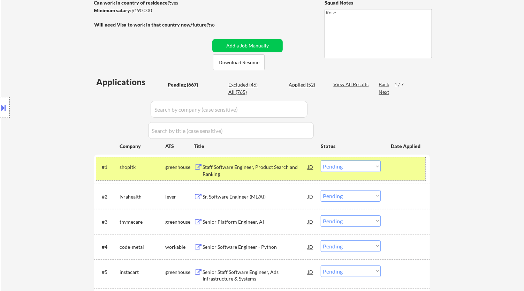
click at [277, 178] on div "#1 shopltk greenhouse Staff Software Engineer, Product Search and Ranking JD Ch…" at bounding box center [260, 168] width 329 height 23
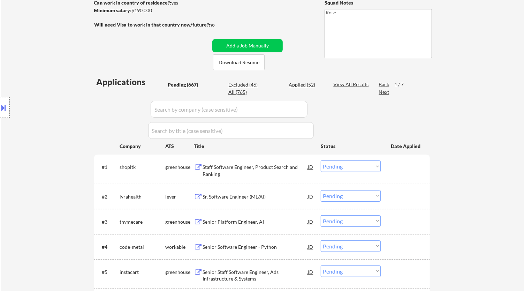
click at [276, 174] on div "Staff Software Engineer, Product Search and Ranking" at bounding box center [255, 171] width 105 height 14
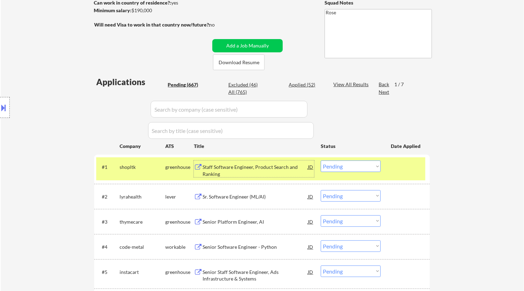
click at [359, 166] on select "Choose an option... Pending Applied Excluded (Questions) Excluded (Expired) Exc…" at bounding box center [351, 167] width 60 height 12
click at [321, 161] on select "Choose an option... Pending Applied Excluded (Questions) Excluded (Expired) Exc…" at bounding box center [351, 167] width 60 height 12
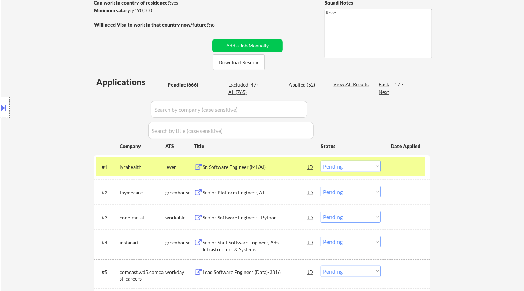
click at [287, 165] on div "Sr. Software Engineer (ML/AI)" at bounding box center [255, 167] width 105 height 7
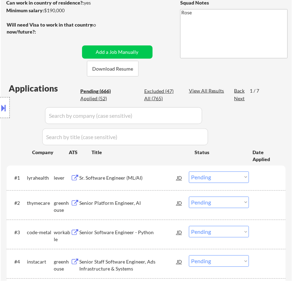
click at [230, 176] on select "Choose an option... Pending Applied Excluded (Questions) Excluded (Expired) Exc…" at bounding box center [219, 177] width 60 height 12
click at [189, 171] on select "Choose an option... Pending Applied Excluded (Questions) Excluded (Expired) Exc…" at bounding box center [219, 177] width 60 height 12
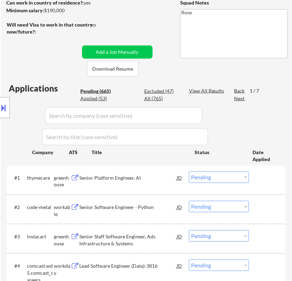
click at [159, 171] on div "Senior Platform Engineer, AI" at bounding box center [127, 177] width 97 height 13
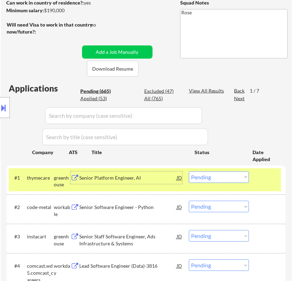
click at [226, 176] on select "Choose an option... Pending Applied Excluded (Questions) Excluded (Expired) Exc…" at bounding box center [219, 177] width 60 height 12
click at [189, 171] on select "Choose an option... Pending Applied Excluded (Questions) Excluded (Expired) Exc…" at bounding box center [219, 177] width 60 height 12
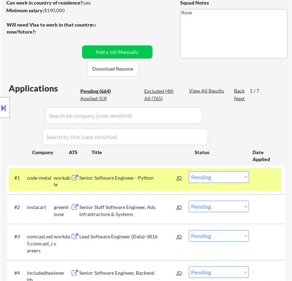
click at [149, 180] on div "Senior Software Engineer - Python" at bounding box center [127, 177] width 97 height 7
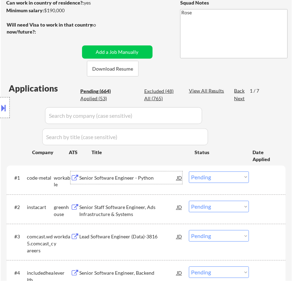
click at [224, 176] on select "Choose an option... Pending Applied Excluded (Questions) Excluded (Expired) Exc…" at bounding box center [219, 177] width 60 height 12
click at [189, 171] on select "Choose an option... Pending Applied Excluded (Questions) Excluded (Expired) Exc…" at bounding box center [219, 177] width 60 height 12
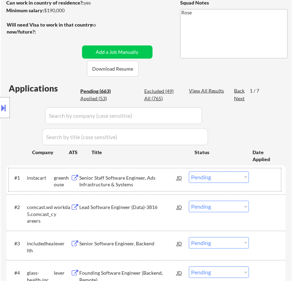
click at [146, 170] on div "#1 instacart greenhouse Senior Staff Software Engineer, Ads Infrastructure & Sy…" at bounding box center [145, 179] width 272 height 23
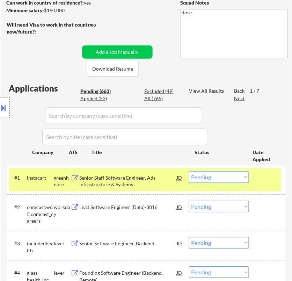
click at [142, 177] on div "Senior Staff Software Engineer, Ads Infrastructure & Systems" at bounding box center [127, 181] width 97 height 14
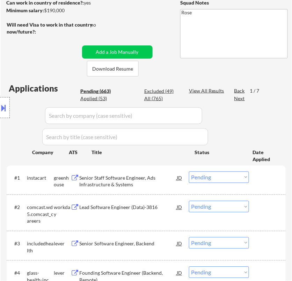
click at [214, 172] on select "Choose an option... Pending Applied Excluded (Questions) Excluded (Expired) Exc…" at bounding box center [219, 177] width 60 height 12
click at [189, 171] on select "Choose an option... Pending Applied Excluded (Questions) Excluded (Expired) Exc…" at bounding box center [219, 177] width 60 height 12
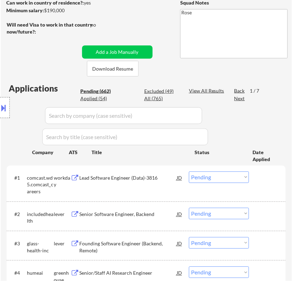
click at [151, 178] on div "Lead Software Engineer (Data)-3816" at bounding box center [127, 177] width 97 height 7
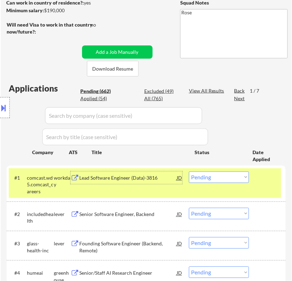
click at [218, 178] on select "Choose an option... Pending Applied Excluded (Questions) Excluded (Expired) Exc…" at bounding box center [219, 177] width 60 height 12
click at [189, 171] on select "Choose an option... Pending Applied Excluded (Questions) Excluded (Expired) Exc…" at bounding box center [219, 177] width 60 height 12
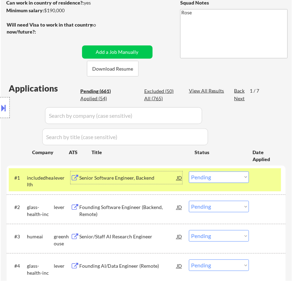
click at [127, 176] on div "Senior Software Engineer, Backend" at bounding box center [127, 177] width 97 height 7
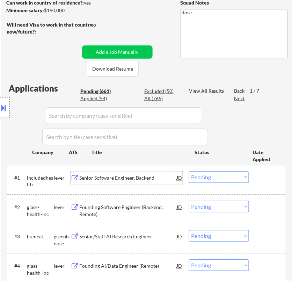
click at [206, 178] on select "Choose an option... Pending Applied Excluded (Questions) Excluded (Expired) Exc…" at bounding box center [219, 177] width 60 height 12
click at [189, 171] on select "Choose an option... Pending Applied Excluded (Questions) Excluded (Expired) Exc…" at bounding box center [219, 177] width 60 height 12
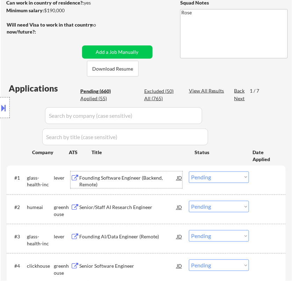
click at [149, 178] on div "Founding Software Engineer (Backend, Remote)" at bounding box center [127, 181] width 97 height 14
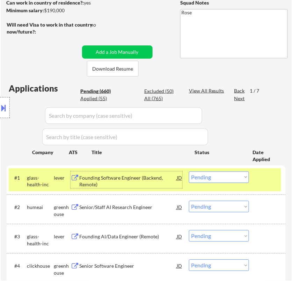
click at [206, 171] on select "Choose an option... Pending Applied Excluded (Questions) Excluded (Expired) Exc…" at bounding box center [219, 177] width 60 height 12
click at [189, 171] on select "Choose an option... Pending Applied Excluded (Questions) Excluded (Expired) Exc…" at bounding box center [219, 177] width 60 height 12
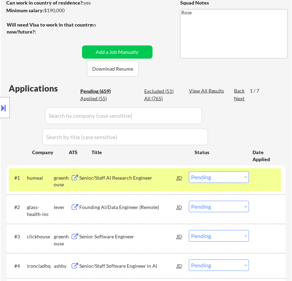
click at [159, 90] on div "Excluded (51)" at bounding box center [161, 91] width 35 height 7
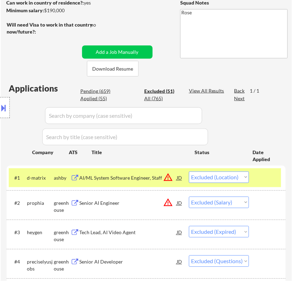
click at [186, 117] on input "input" at bounding box center [123, 115] width 157 height 17
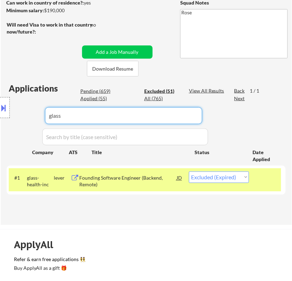
click at [241, 177] on select "Choose an option... Pending Applied Excluded (Questions) Excluded (Expired) Exc…" at bounding box center [219, 177] width 60 height 12
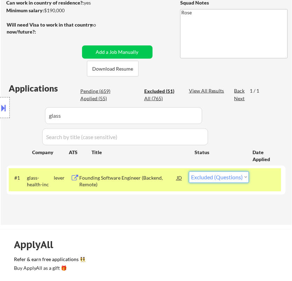
click at [189, 171] on select "Choose an option... Pending Applied Excluded (Questions) Excluded (Expired) Exc…" at bounding box center [219, 177] width 60 height 12
drag, startPoint x: 89, startPoint y: 117, endPoint x: 1, endPoint y: 125, distance: 88.3
click at [1, 125] on div "Location Inclusions:" at bounding box center [62, 107] width 125 height 129
drag, startPoint x: 96, startPoint y: 109, endPoint x: 96, endPoint y: 114, distance: 5.6
click at [96, 110] on div "Location Inclusions:" at bounding box center [62, 107] width 125 height 129
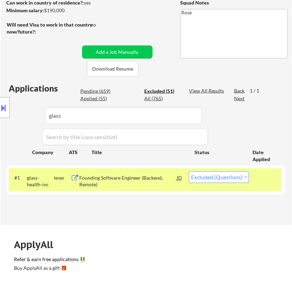
click at [157, 120] on input "input" at bounding box center [123, 115] width 157 height 17
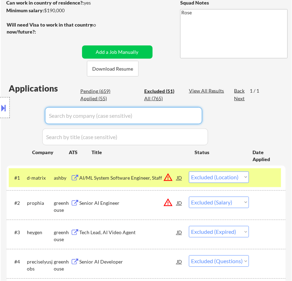
click at [100, 91] on div "Location Inclusions:" at bounding box center [62, 107] width 125 height 129
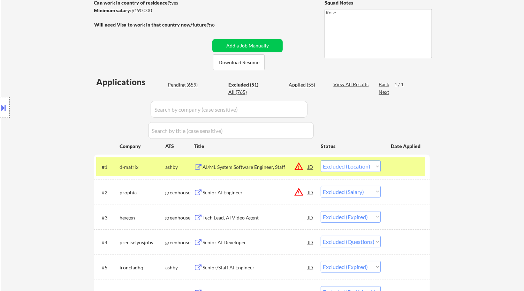
click at [189, 89] on div "Pending (659) Excluded (51) Applied (55) All (765)" at bounding box center [246, 88] width 156 height 15
click at [189, 84] on div "Pending (659)" at bounding box center [185, 84] width 35 height 7
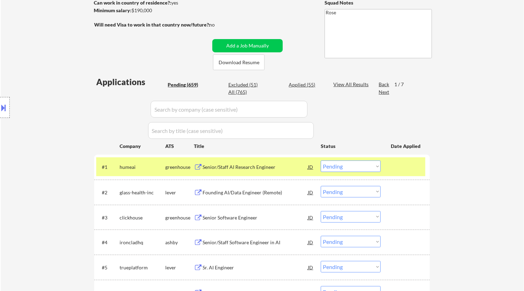
click at [297, 172] on div "Senior/Staff AI Research Engineer" at bounding box center [255, 167] width 105 height 13
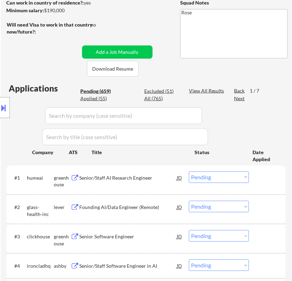
click at [227, 178] on select "Choose an option... Pending Applied Excluded (Questions) Excluded (Expired) Exc…" at bounding box center [219, 177] width 60 height 12
click at [189, 171] on select "Choose an option... Pending Applied Excluded (Questions) Excluded (Expired) Exc…" at bounding box center [219, 177] width 60 height 12
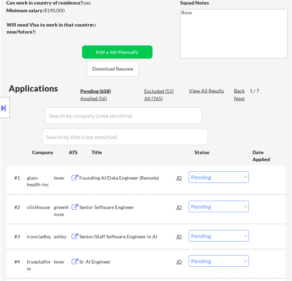
click at [160, 176] on div "Founding AI/Data Engineer (Remote)" at bounding box center [127, 177] width 97 height 7
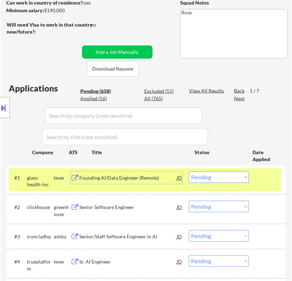
click at [217, 178] on select "Choose an option... Pending Applied Excluded (Questions) Excluded (Expired) Exc…" at bounding box center [219, 177] width 60 height 12
click at [189, 171] on select "Choose an option... Pending Applied Excluded (Questions) Excluded (Expired) Exc…" at bounding box center [219, 177] width 60 height 12
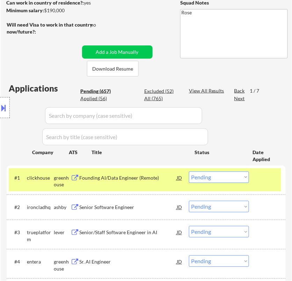
click at [147, 175] on div "Founding AI/Data Engineer (Remote)" at bounding box center [127, 177] width 97 height 7
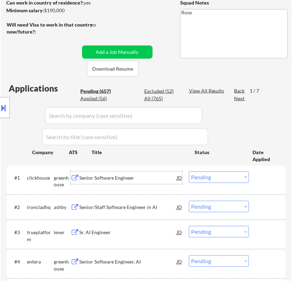
click at [234, 176] on select "Choose an option... Pending Applied Excluded (Questions) Excluded (Expired) Exc…" at bounding box center [219, 177] width 60 height 12
click at [189, 171] on select "Choose an option... Pending Applied Excluded (Questions) Excluded (Expired) Exc…" at bounding box center [219, 177] width 60 height 12
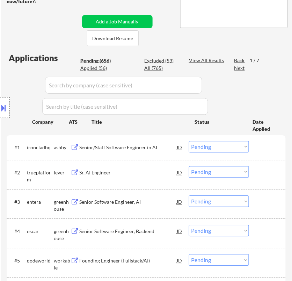
scroll to position [155, 0]
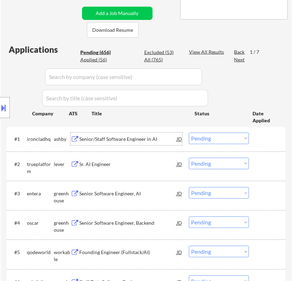
click at [148, 134] on div "Senior/Staff Software Engineer in AI" at bounding box center [127, 139] width 97 height 13
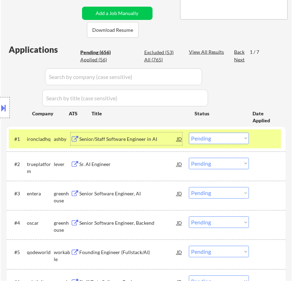
click at [227, 138] on select "Choose an option... Pending Applied Excluded (Questions) Excluded (Expired) Exc…" at bounding box center [219, 139] width 60 height 12
click at [189, 133] on select "Choose an option... Pending Applied Excluded (Questions) Excluded (Expired) Exc…" at bounding box center [219, 139] width 60 height 12
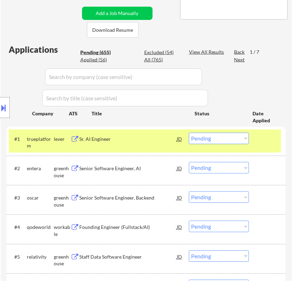
click at [164, 144] on div "Sr. AI Engineer" at bounding box center [127, 139] width 97 height 13
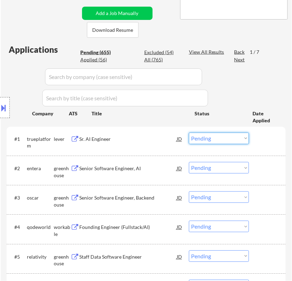
click at [221, 137] on select "Choose an option... Pending Applied Excluded (Questions) Excluded (Expired) Exc…" at bounding box center [219, 139] width 60 height 12
click at [189, 133] on select "Choose an option... Pending Applied Excluded (Questions) Excluded (Expired) Exc…" at bounding box center [219, 139] width 60 height 12
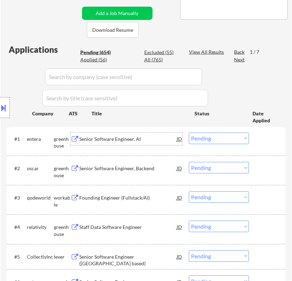
click at [142, 144] on div "Senior Software Engineer, AI" at bounding box center [127, 139] width 97 height 13
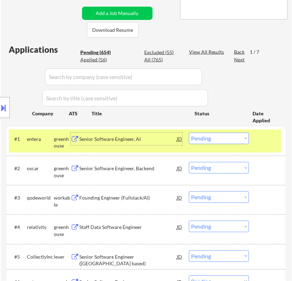
click at [205, 140] on select "Choose an option... Pending Applied Excluded (Questions) Excluded (Expired) Exc…" at bounding box center [219, 139] width 60 height 12
click at [189, 133] on select "Choose an option... Pending Applied Excluded (Questions) Excluded (Expired) Exc…" at bounding box center [219, 139] width 60 height 12
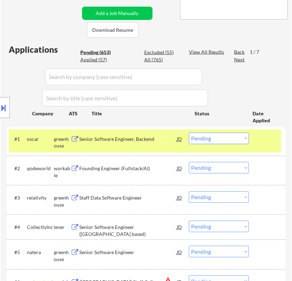
click at [152, 145] on div "#1 [PERSON_NAME] Senior Software Engineer, Backend JD warning_amber Choose an o…" at bounding box center [145, 140] width 272 height 23
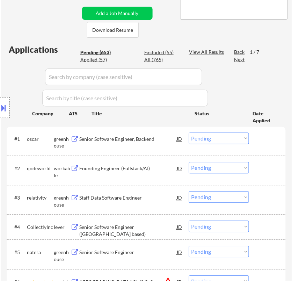
click at [154, 139] on div "Senior Software Engineer, Backend" at bounding box center [127, 139] width 97 height 7
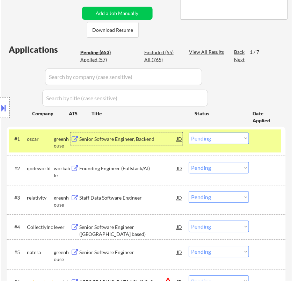
click at [214, 139] on select "Choose an option... Pending Applied Excluded (Questions) Excluded (Expired) Exc…" at bounding box center [219, 139] width 60 height 12
click at [189, 133] on select "Choose an option... Pending Applied Excluded (Questions) Excluded (Expired) Exc…" at bounding box center [219, 139] width 60 height 12
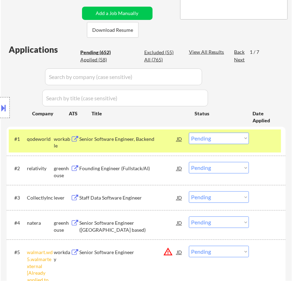
scroll to position [232, 0]
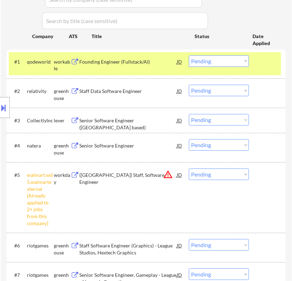
click at [217, 172] on select "Choose an option... Pending Applied Excluded (Questions) Excluded (Expired) Exc…" at bounding box center [219, 174] width 60 height 12
click at [189, 168] on select "Choose an option... Pending Applied Excluded (Questions) Excluded (Expired) Exc…" at bounding box center [219, 174] width 60 height 12
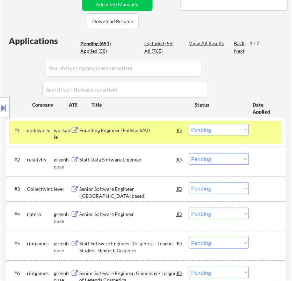
scroll to position [155, 0]
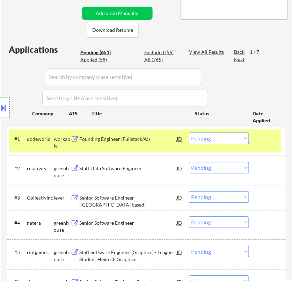
click at [153, 136] on div "Founding Engineer (Fullstack/AI)" at bounding box center [127, 139] width 97 height 7
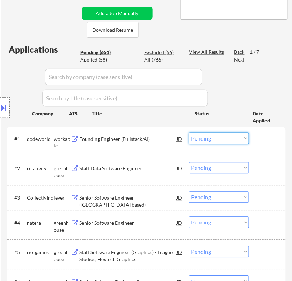
click at [220, 136] on select "Choose an option... Pending Applied Excluded (Questions) Excluded (Expired) Exc…" at bounding box center [219, 139] width 60 height 12
click at [189, 133] on select "Choose an option... Pending Applied Excluded (Questions) Excluded (Expired) Exc…" at bounding box center [219, 139] width 60 height 12
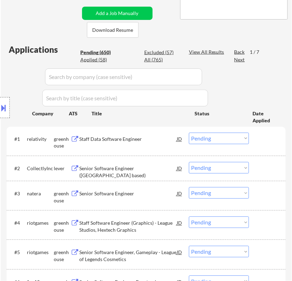
click at [145, 138] on div "Staff Data Software Engineer" at bounding box center [127, 139] width 97 height 7
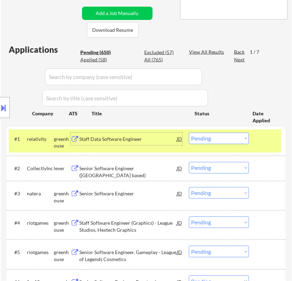
click at [223, 138] on select "Choose an option... Pending Applied Excluded (Questions) Excluded (Expired) Exc…" at bounding box center [219, 139] width 60 height 12
click at [189, 133] on select "Choose an option... Pending Applied Excluded (Questions) Excluded (Expired) Exc…" at bounding box center [219, 139] width 60 height 12
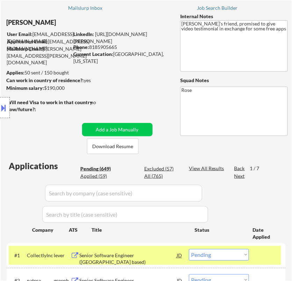
scroll to position [0, 0]
